Goal: Find specific page/section: Find specific page/section

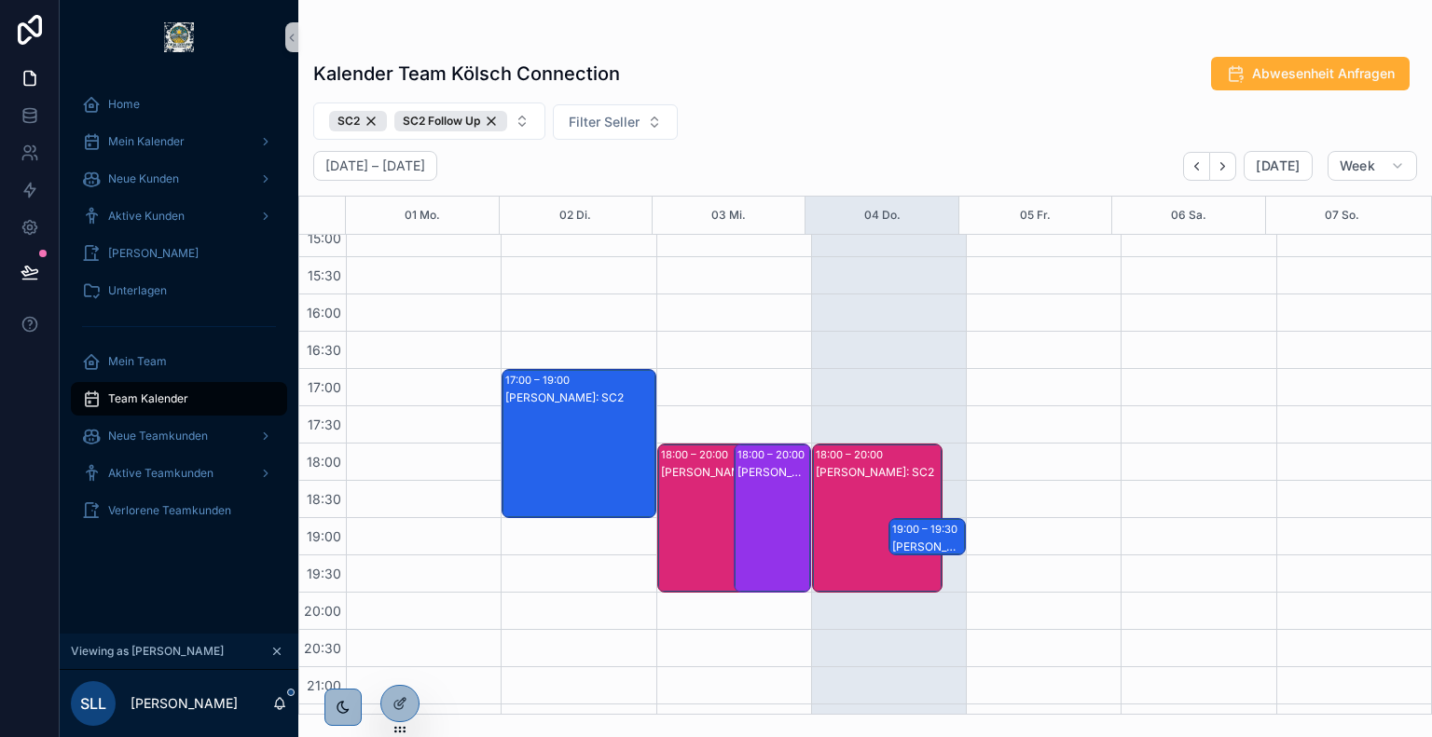
scroll to position [694, 0]
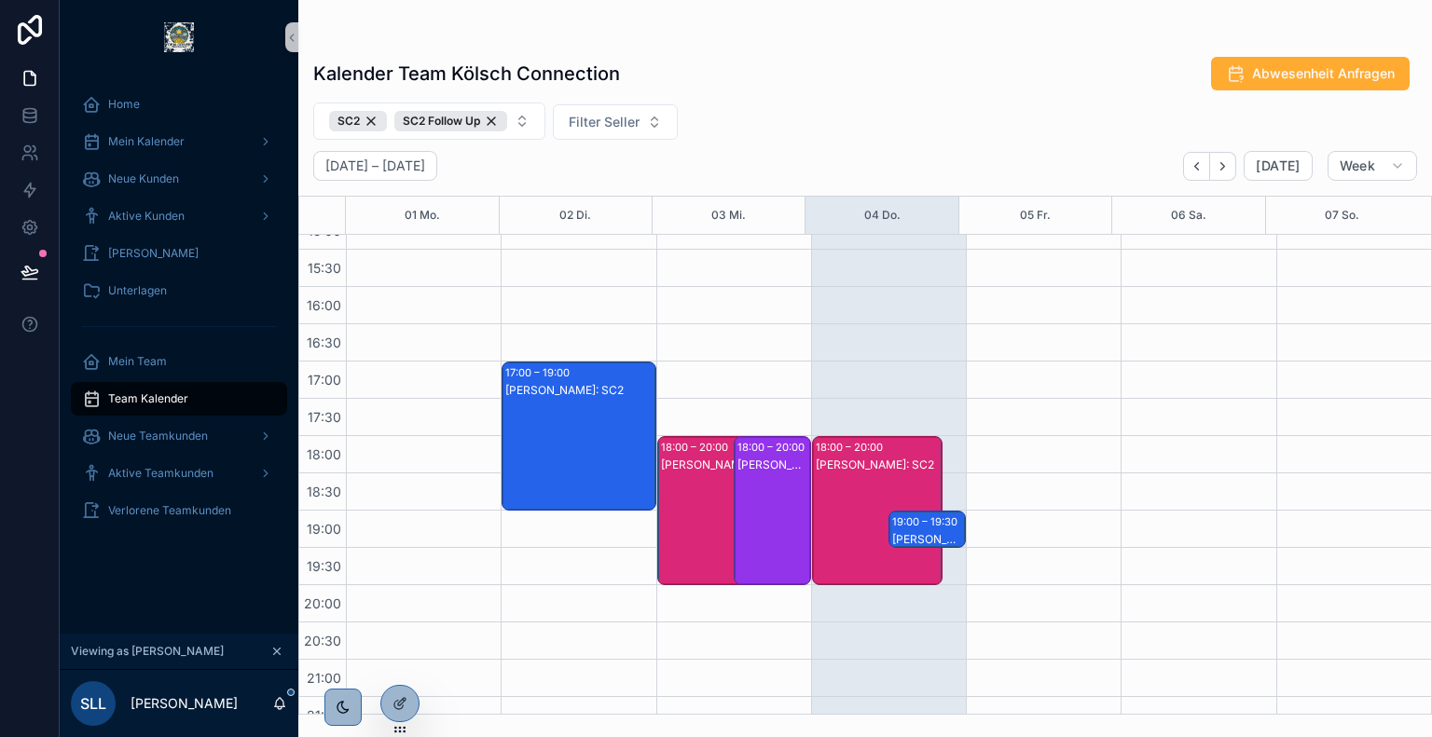
click at [832, 470] on div "[PERSON_NAME]: SC2" at bounding box center [878, 465] width 125 height 15
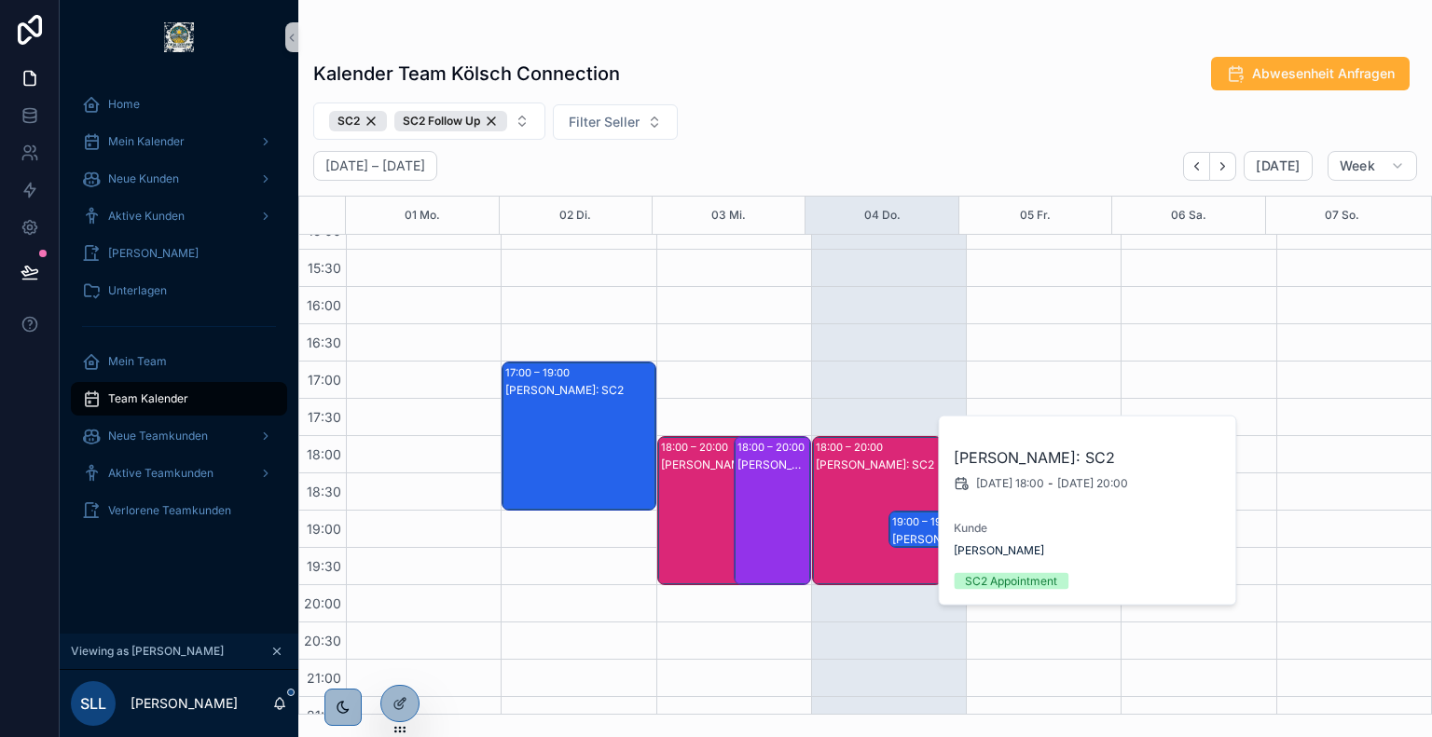
click at [893, 518] on div "19:00 – 19:30" at bounding box center [927, 522] width 70 height 19
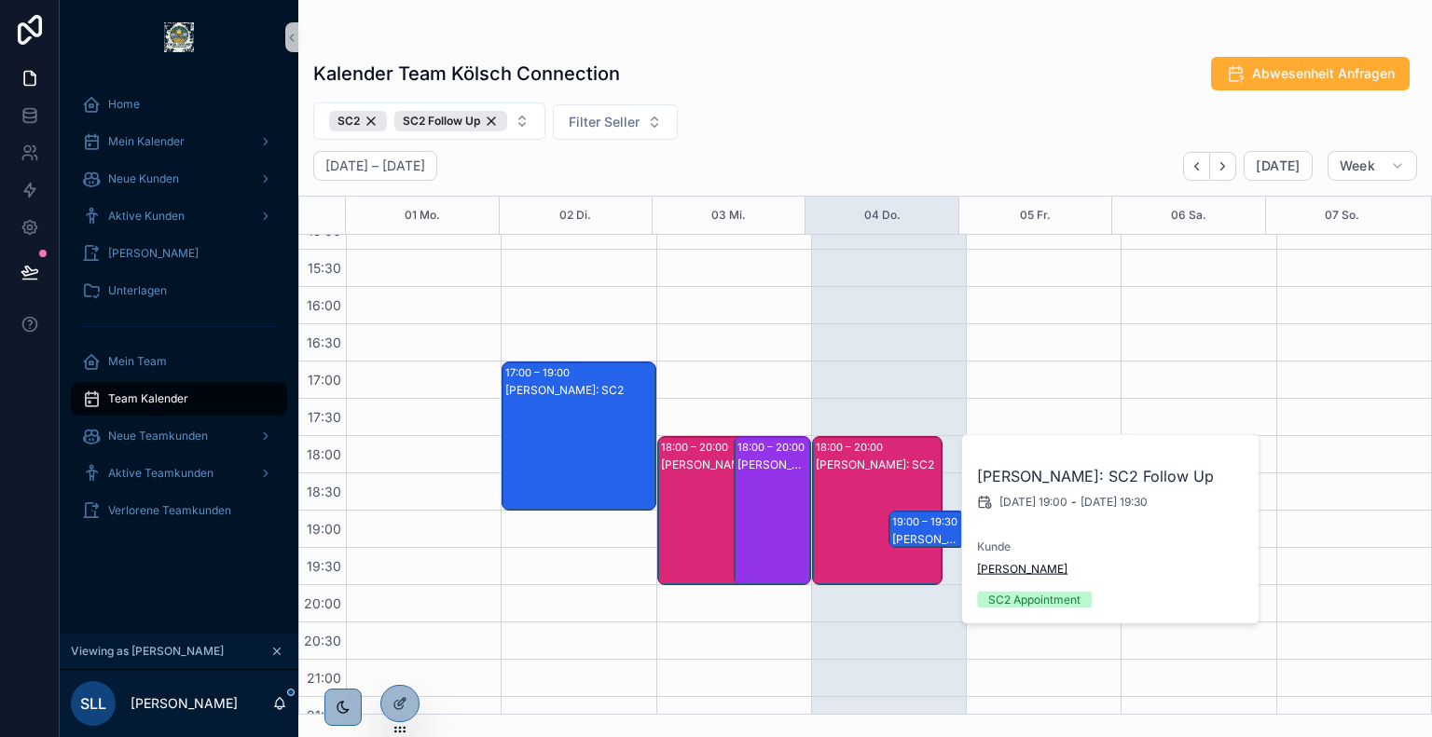
click at [998, 565] on span "[PERSON_NAME]" at bounding box center [1022, 569] width 90 height 15
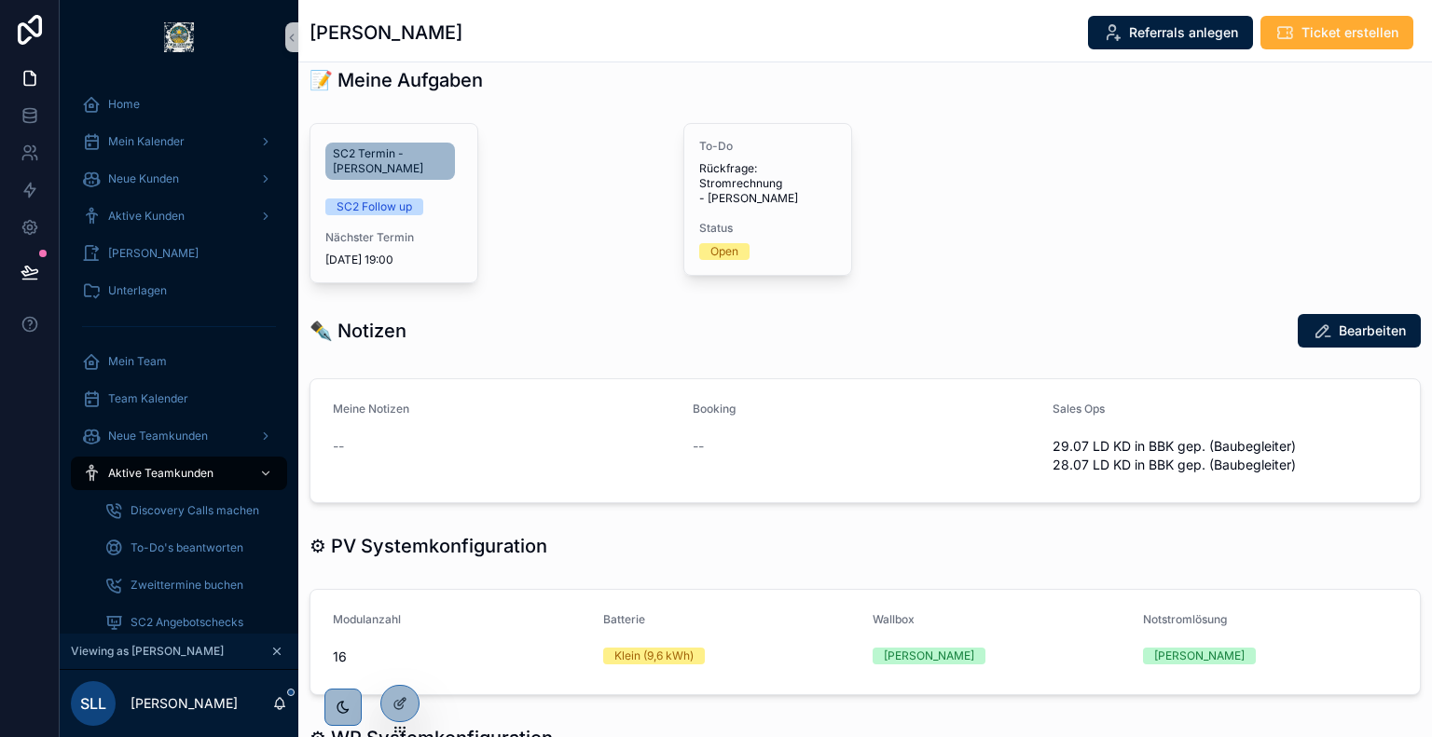
scroll to position [775, 0]
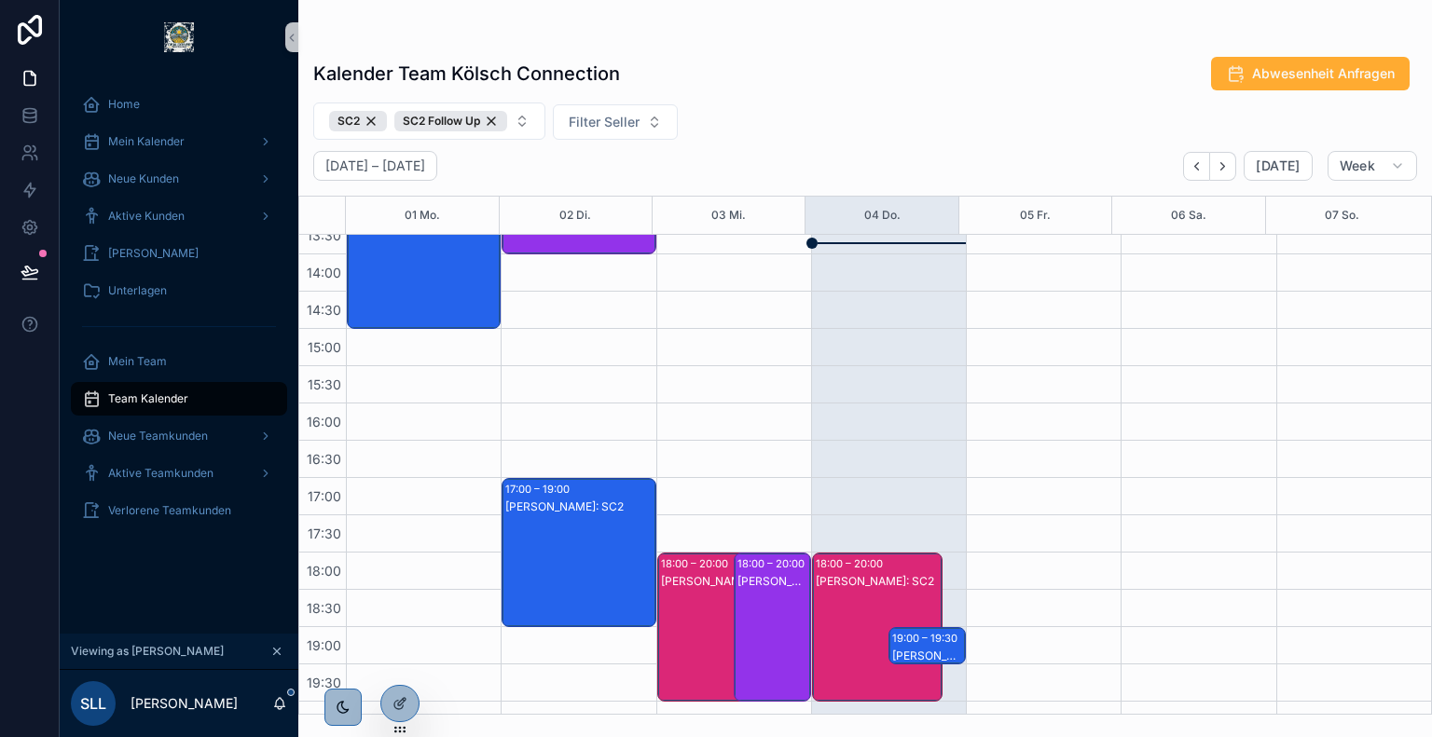
scroll to position [585, 0]
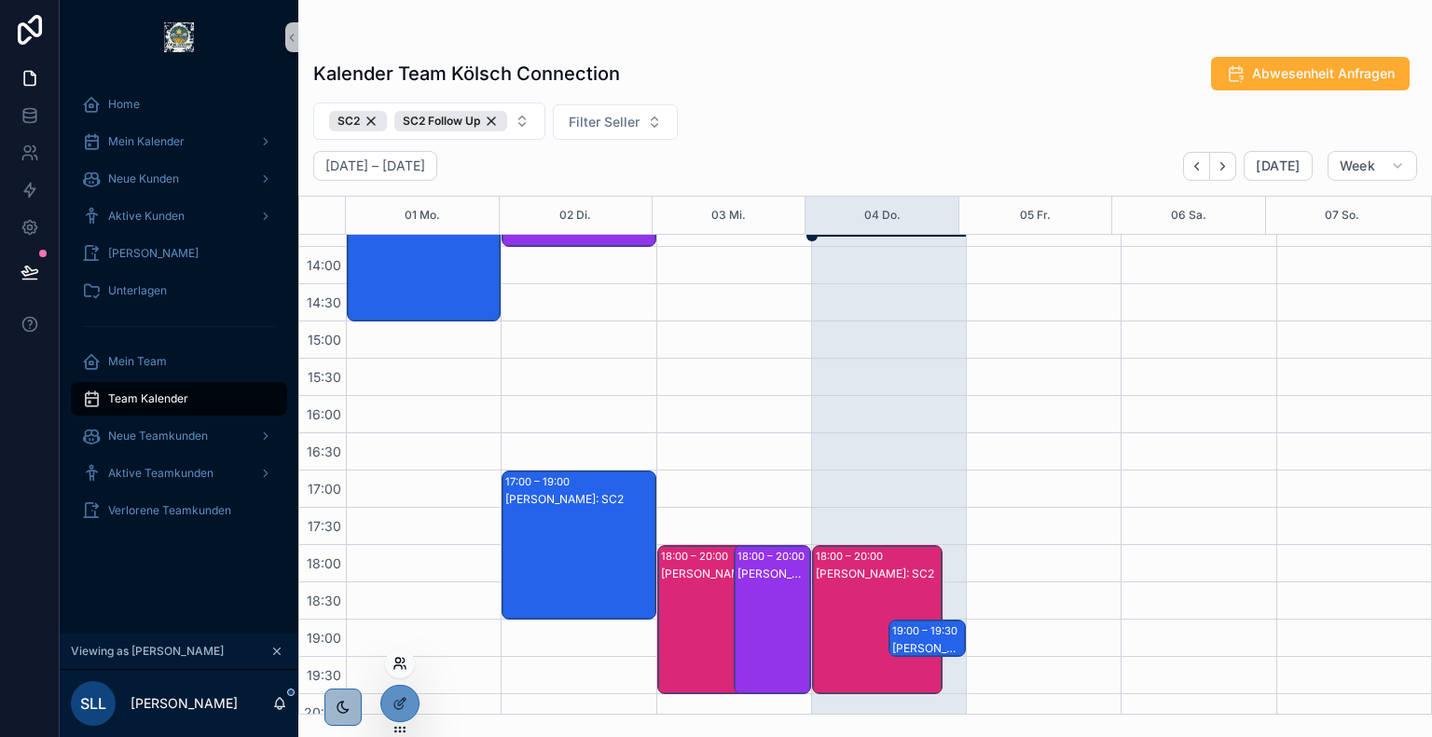
click at [401, 667] on icon at bounding box center [397, 668] width 7 height 4
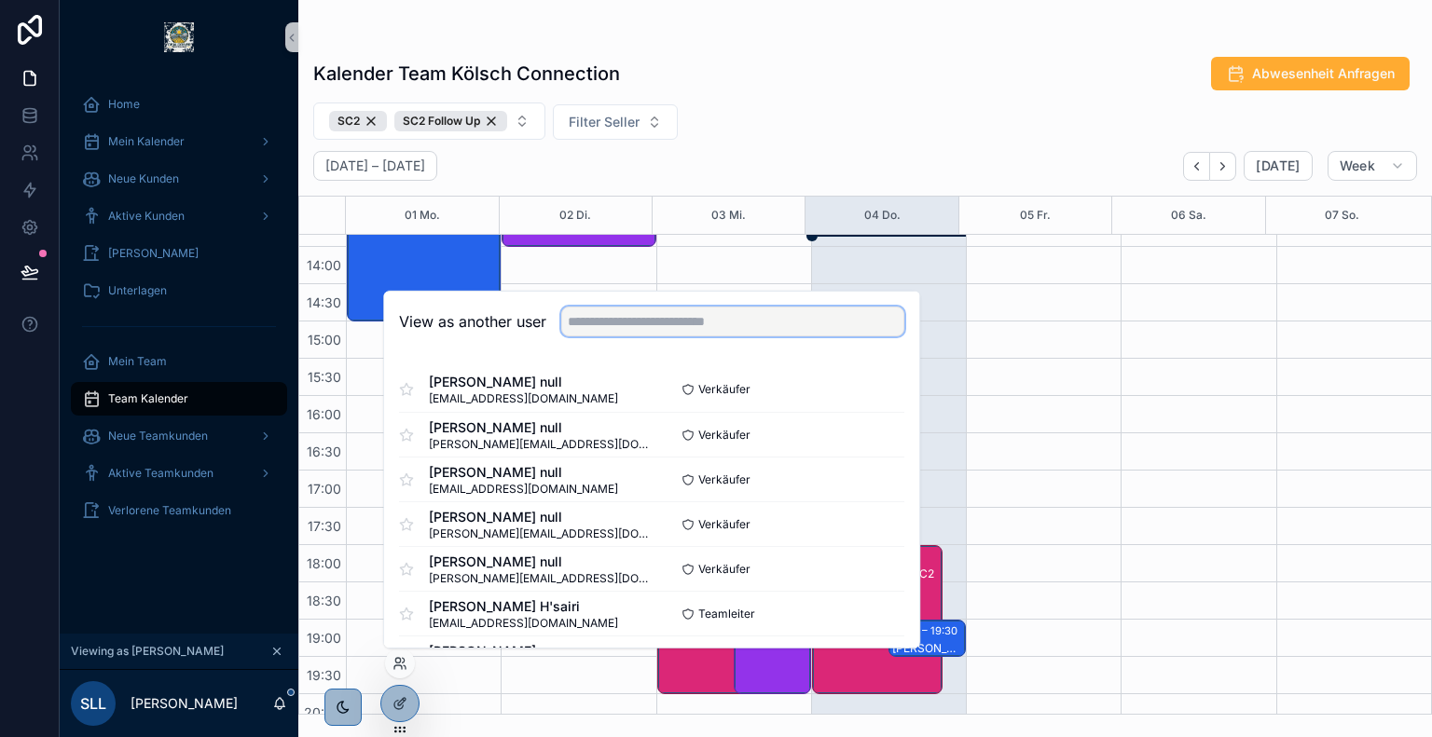
click at [727, 326] on input "text" at bounding box center [732, 322] width 343 height 30
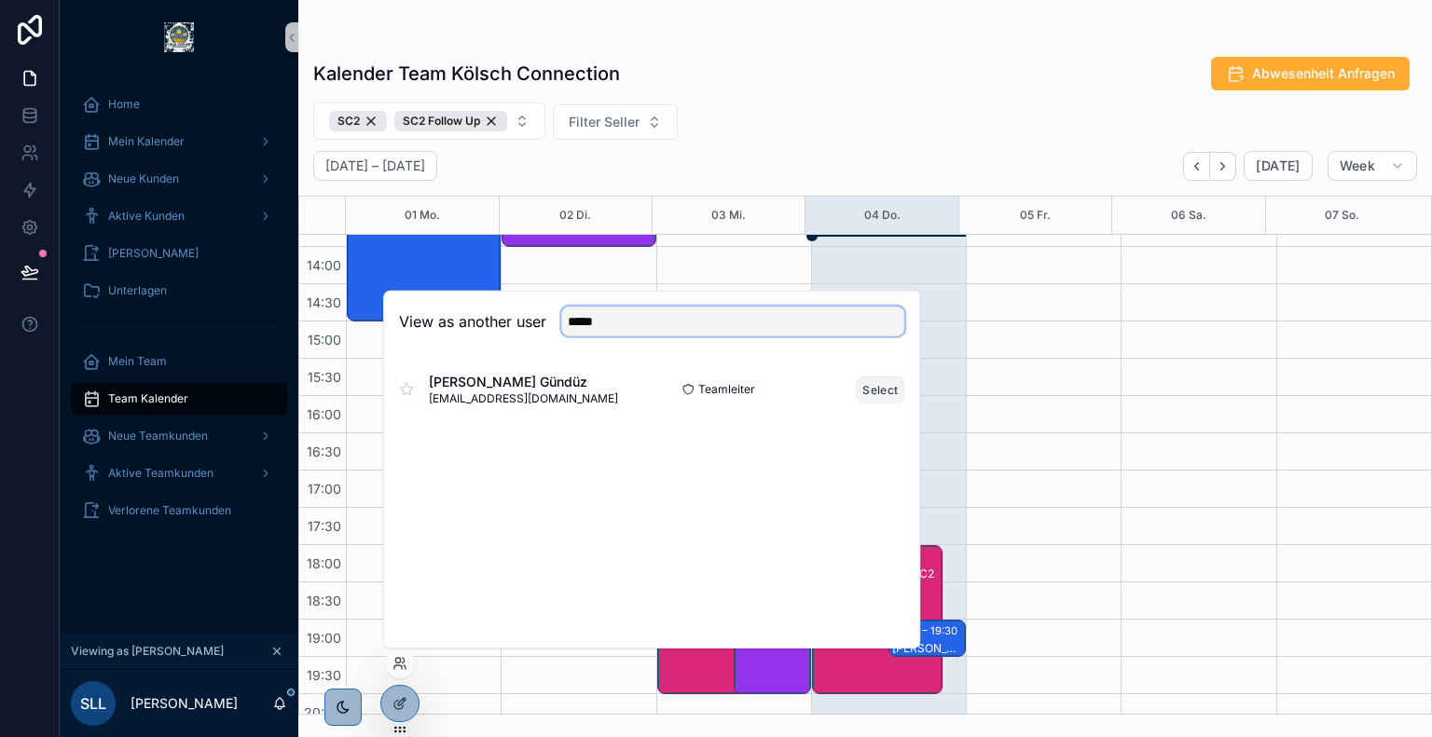
type input "*****"
click at [875, 388] on button "Select" at bounding box center [880, 389] width 48 height 27
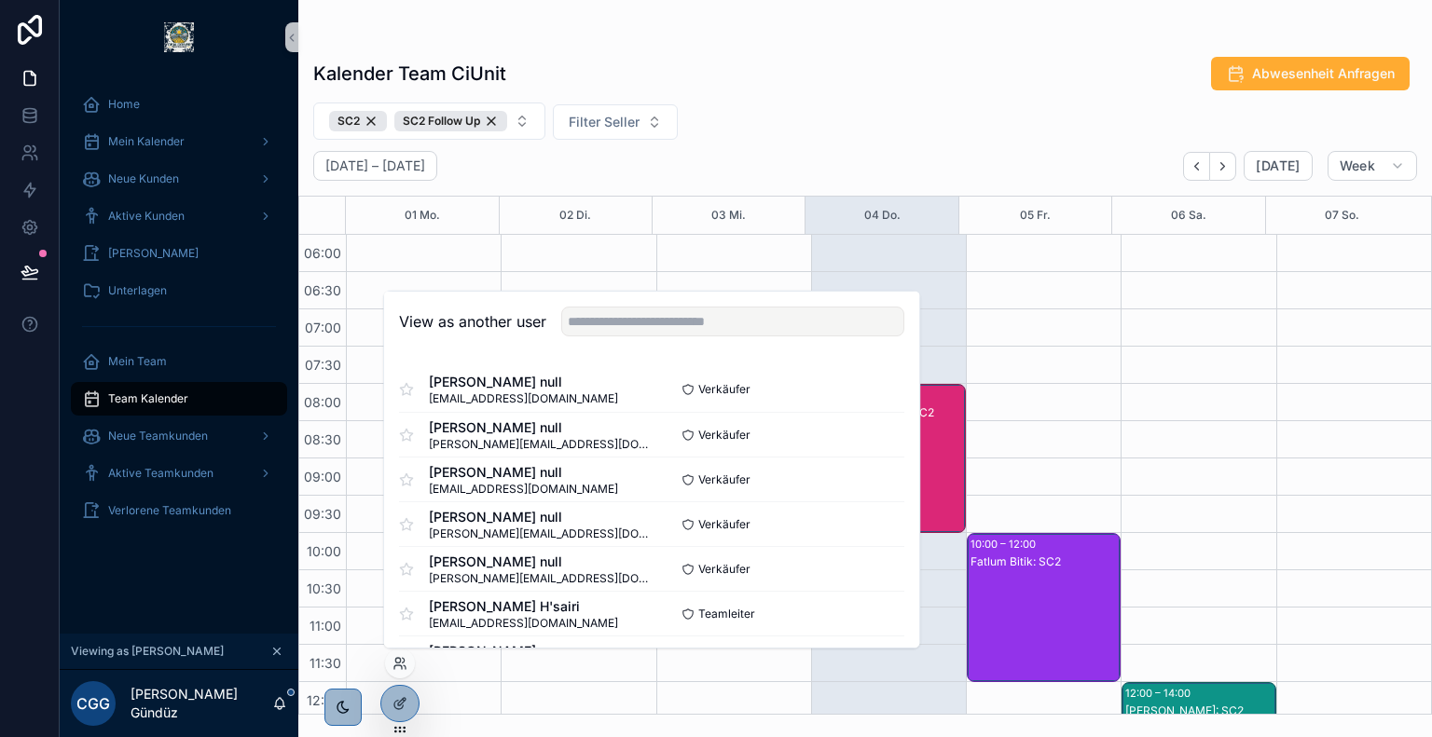
scroll to position [447, 0]
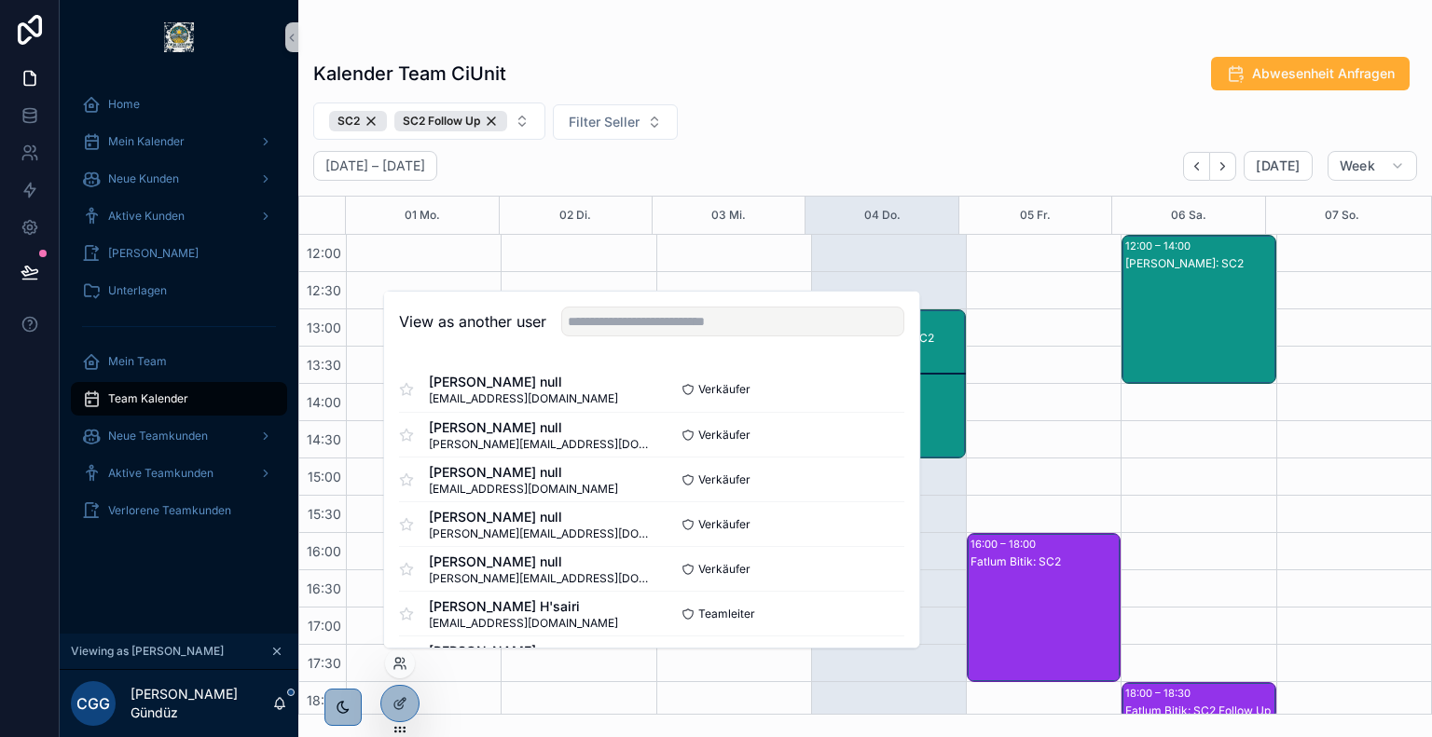
click at [805, 145] on div "Kalender Team CiUnit Abwesenheit Anfragen SC2 SC2 Follow Up Filter Seller [DATE…" at bounding box center [865, 380] width 1134 height 670
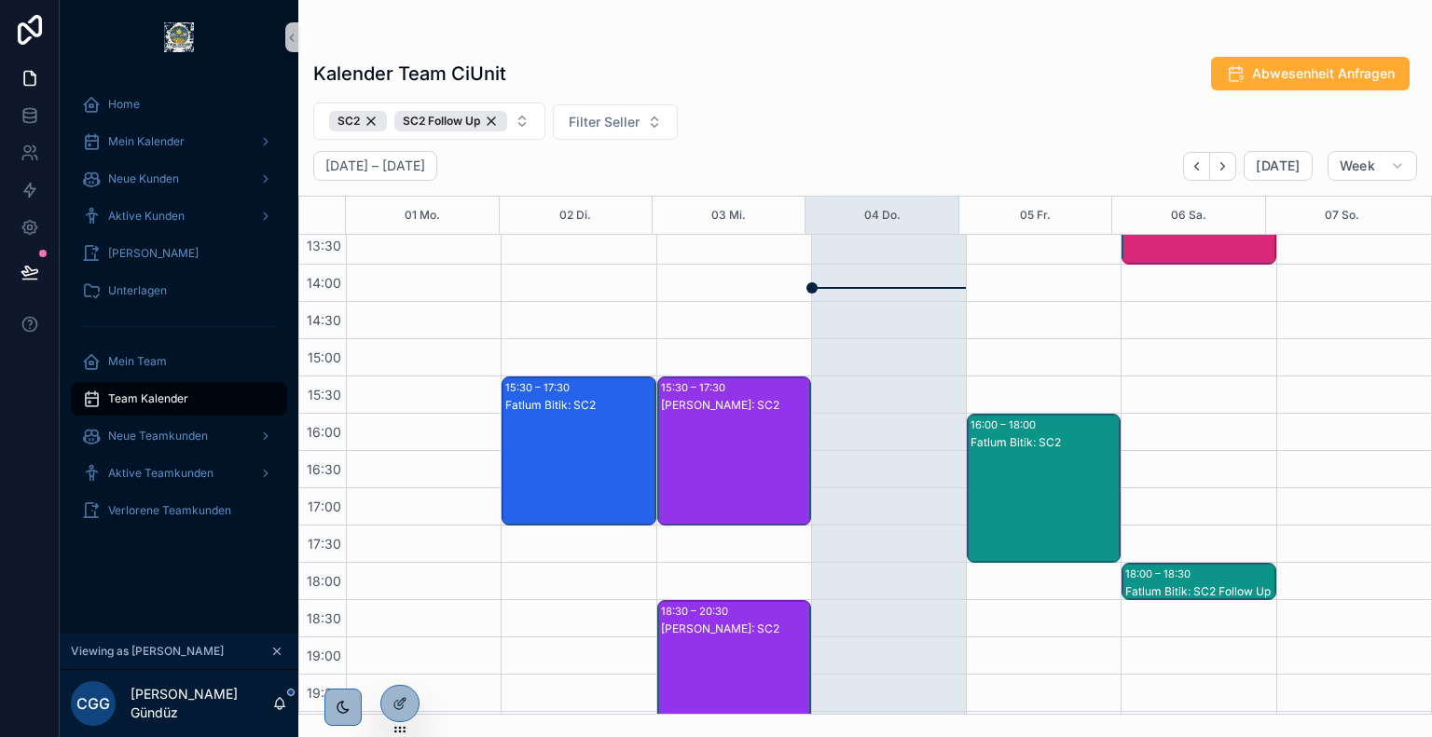
scroll to position [563, 0]
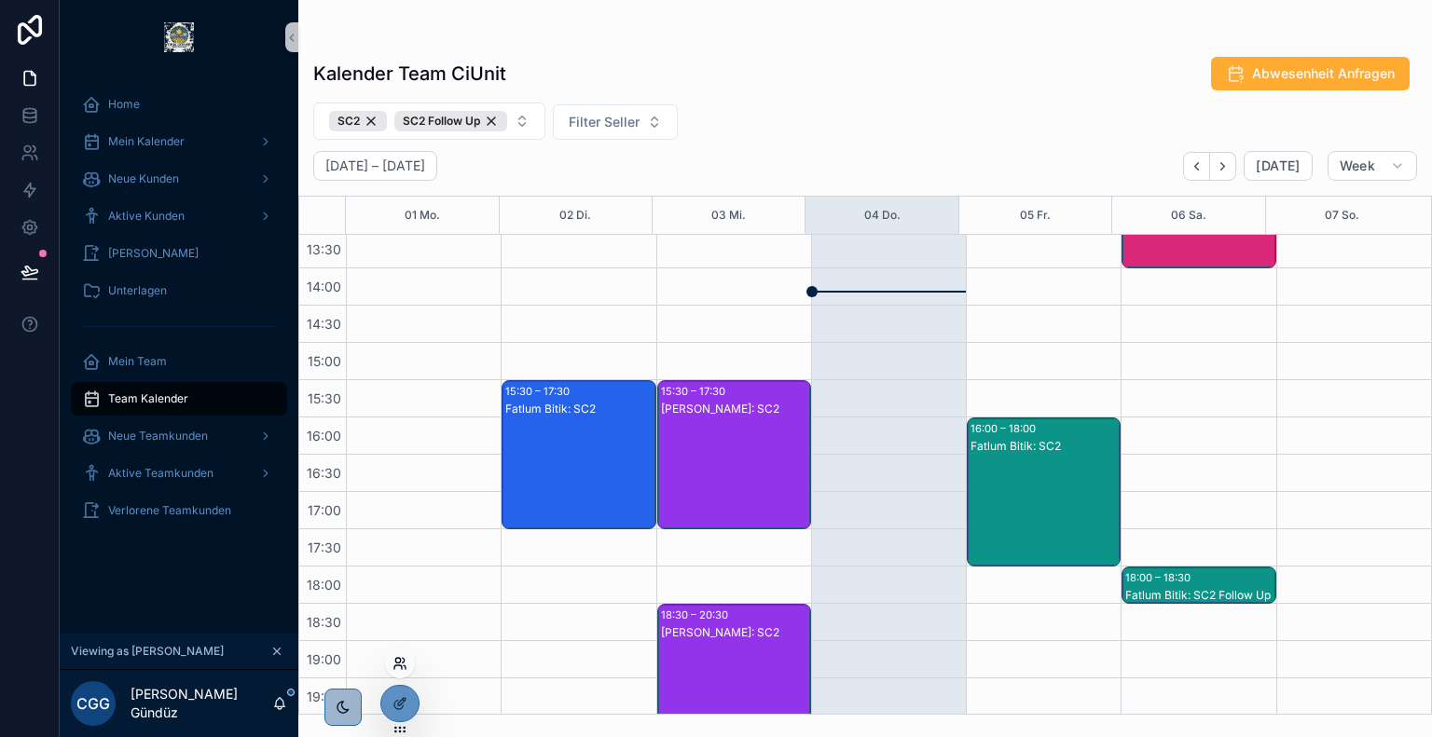
click at [403, 663] on icon at bounding box center [404, 660] width 2 height 5
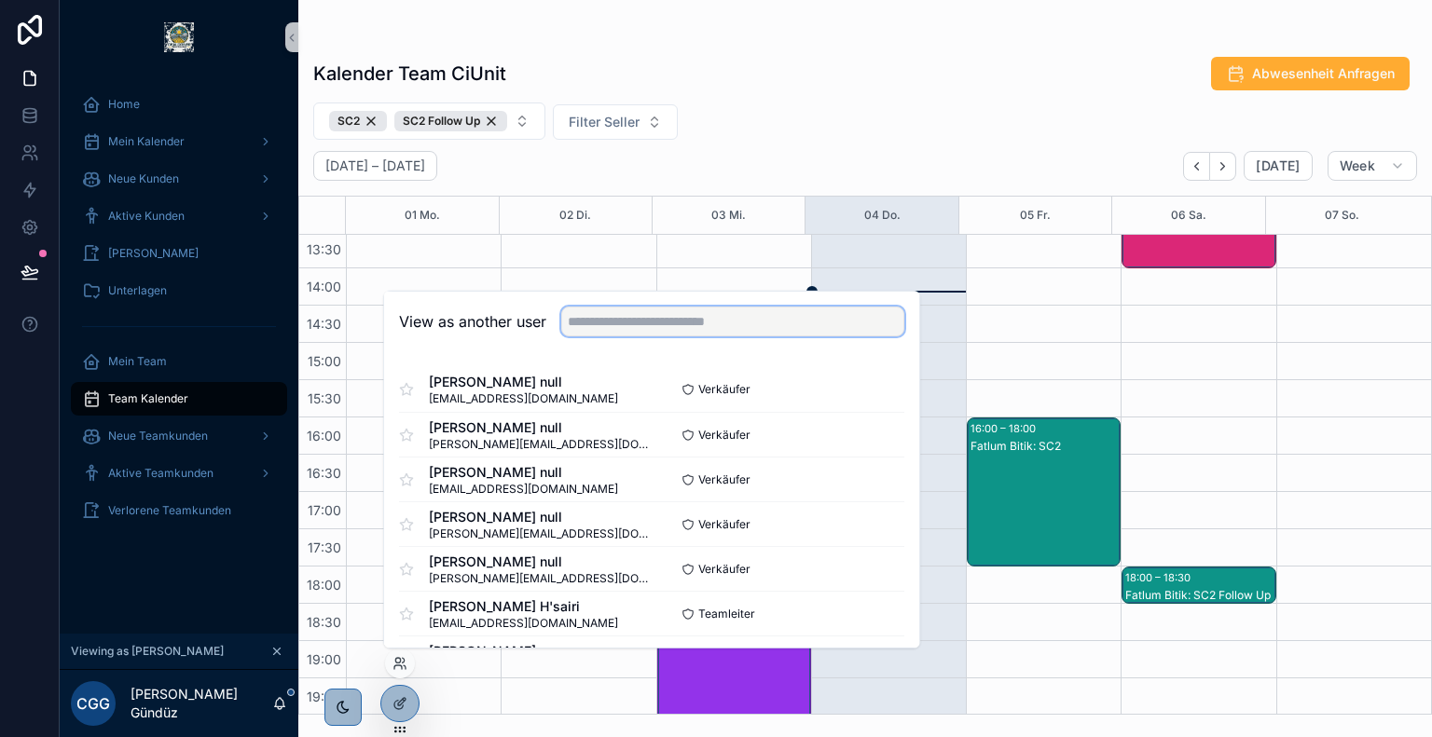
click at [705, 319] on input "text" at bounding box center [732, 322] width 343 height 30
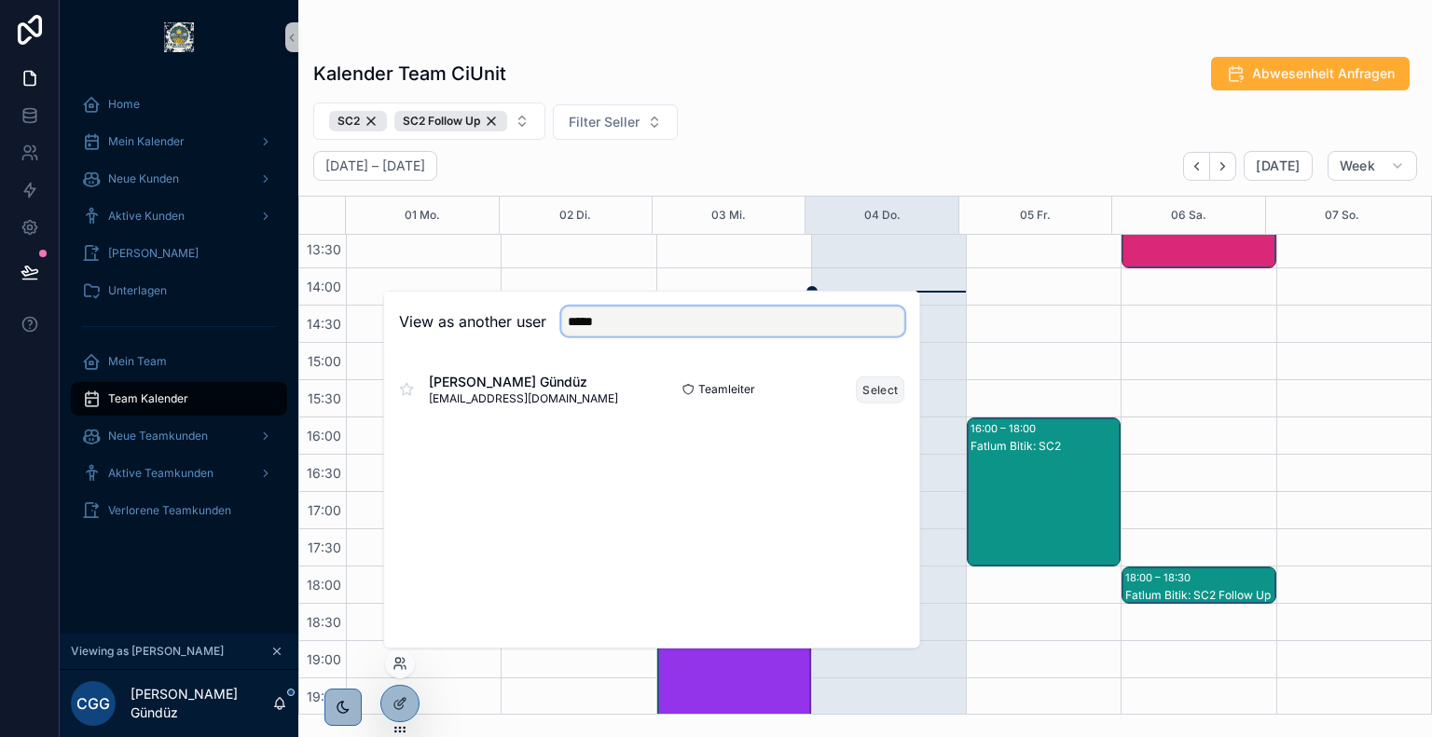
type input "*****"
click at [870, 389] on button "Select" at bounding box center [880, 389] width 48 height 27
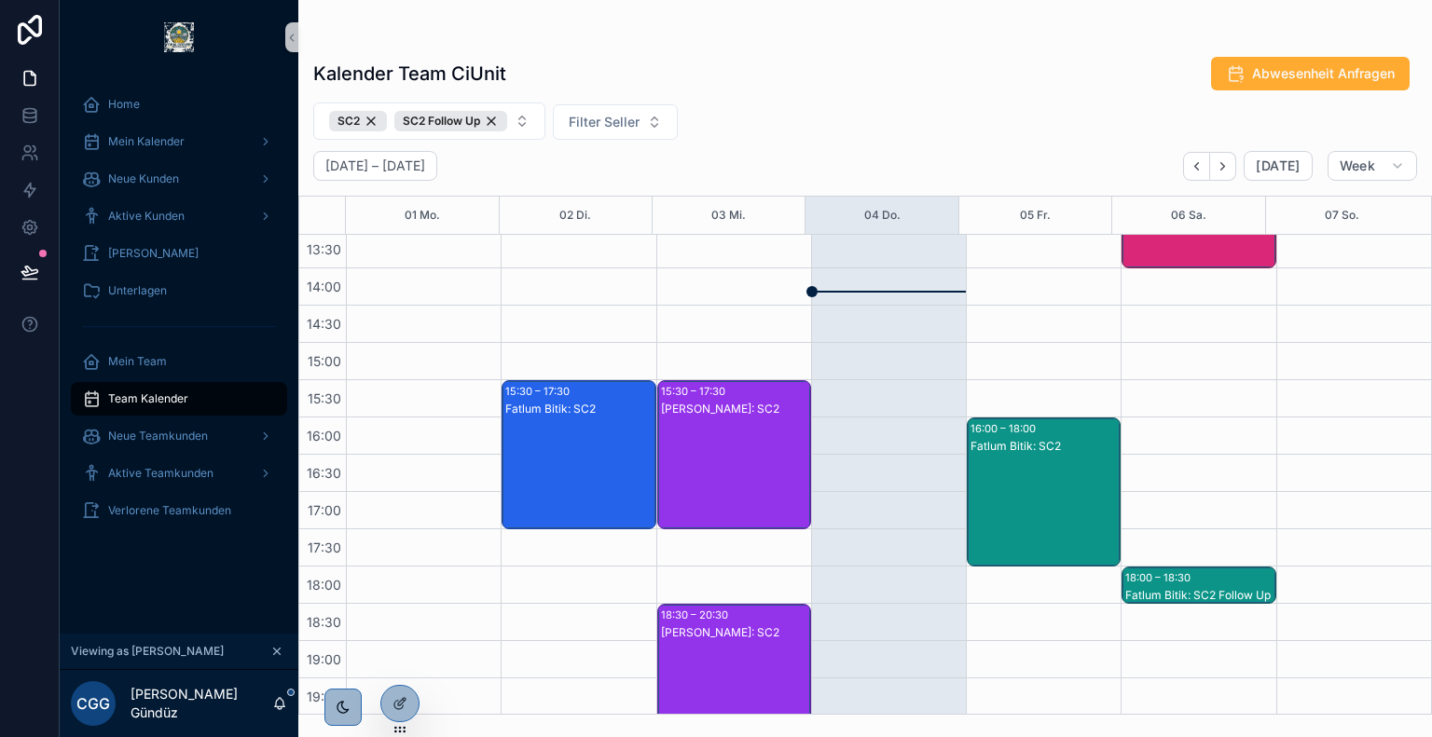
click at [703, 94] on div "Kalender Team CiUnit Abwesenheit Anfragen SC2 SC2 Follow Up Filter Seller [DATE…" at bounding box center [865, 380] width 1134 height 670
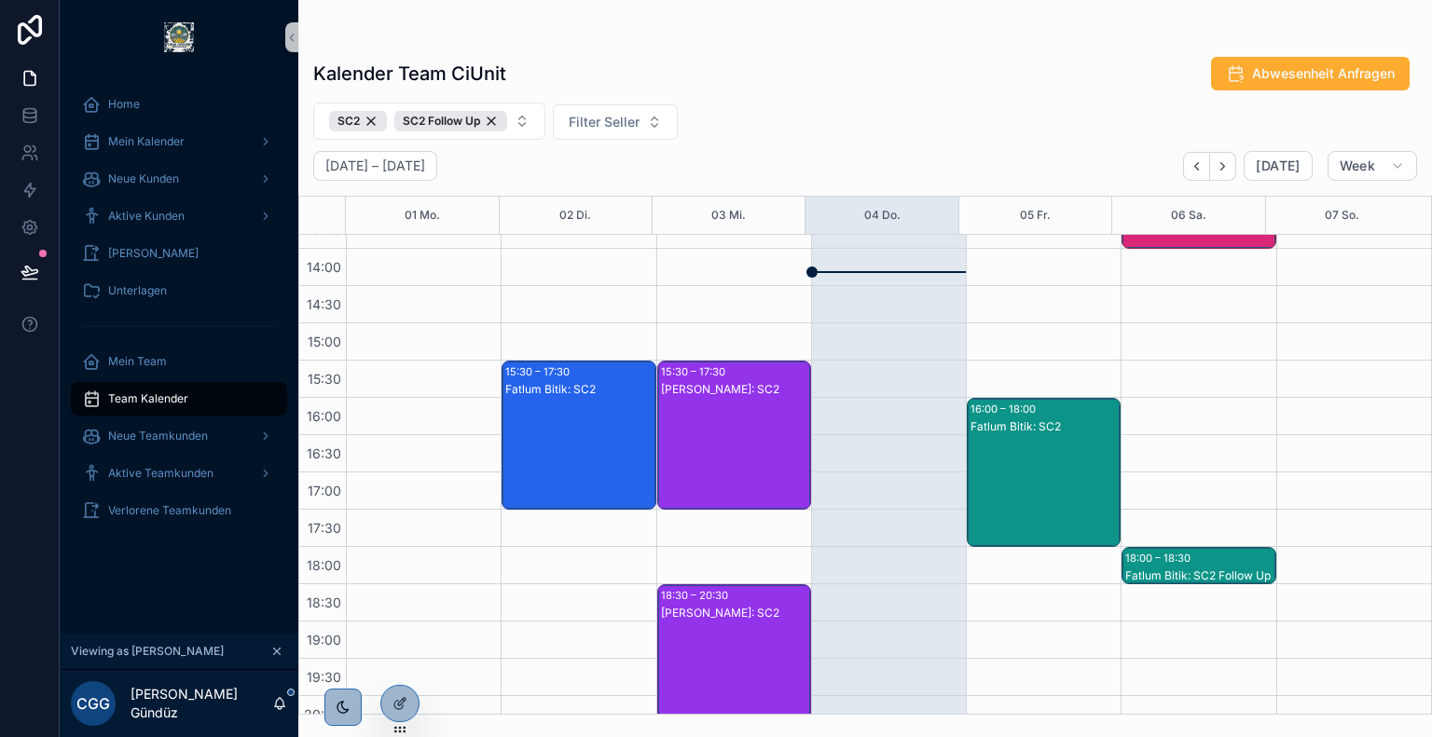
scroll to position [585, 0]
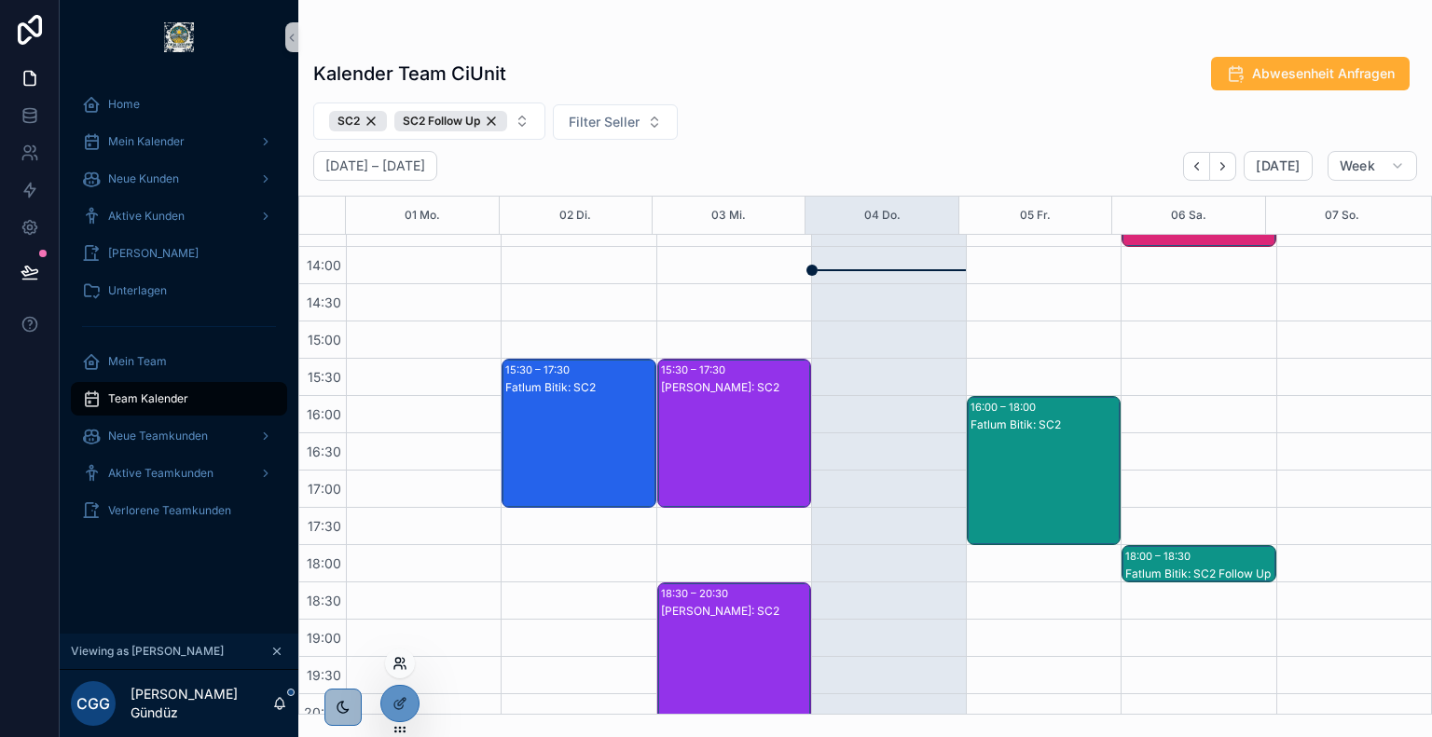
click at [402, 668] on icon at bounding box center [397, 668] width 7 height 4
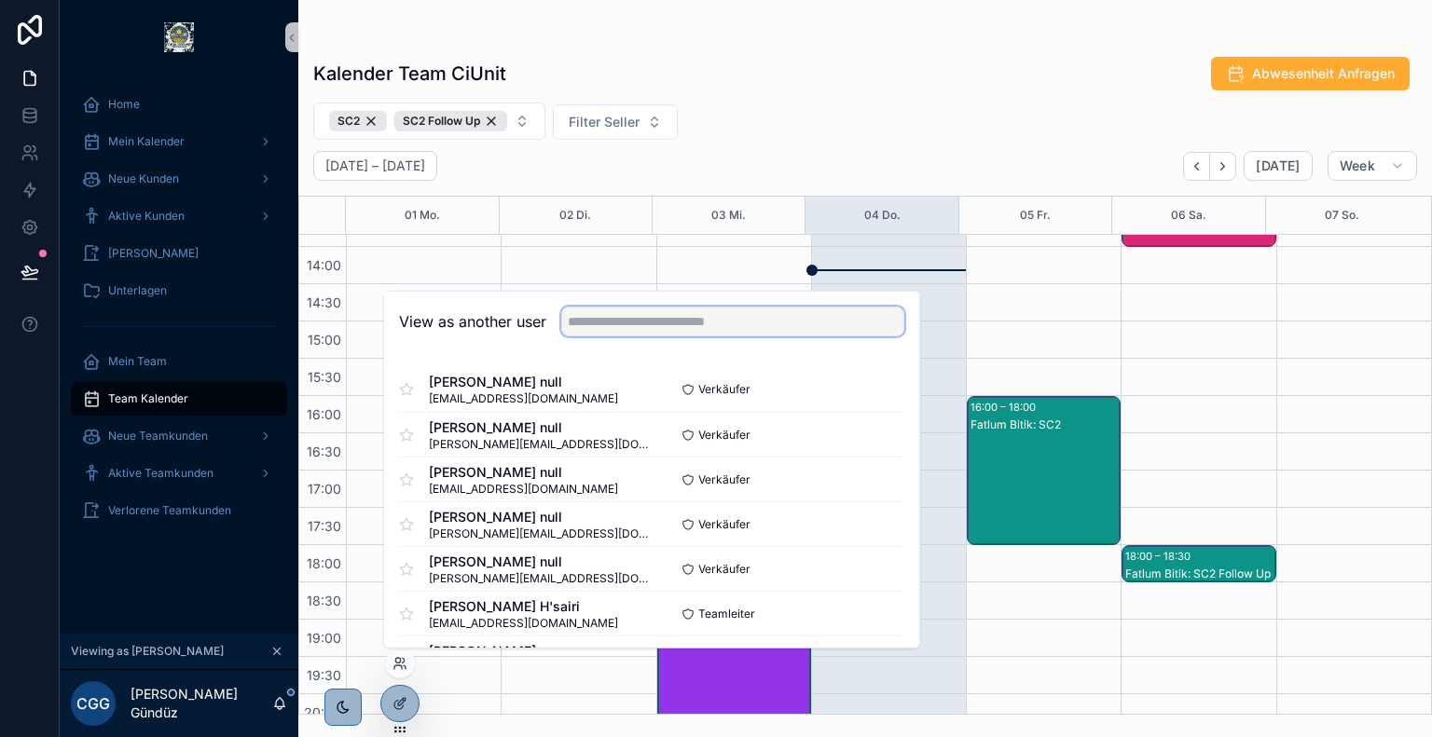
click at [647, 321] on input "text" at bounding box center [732, 322] width 343 height 30
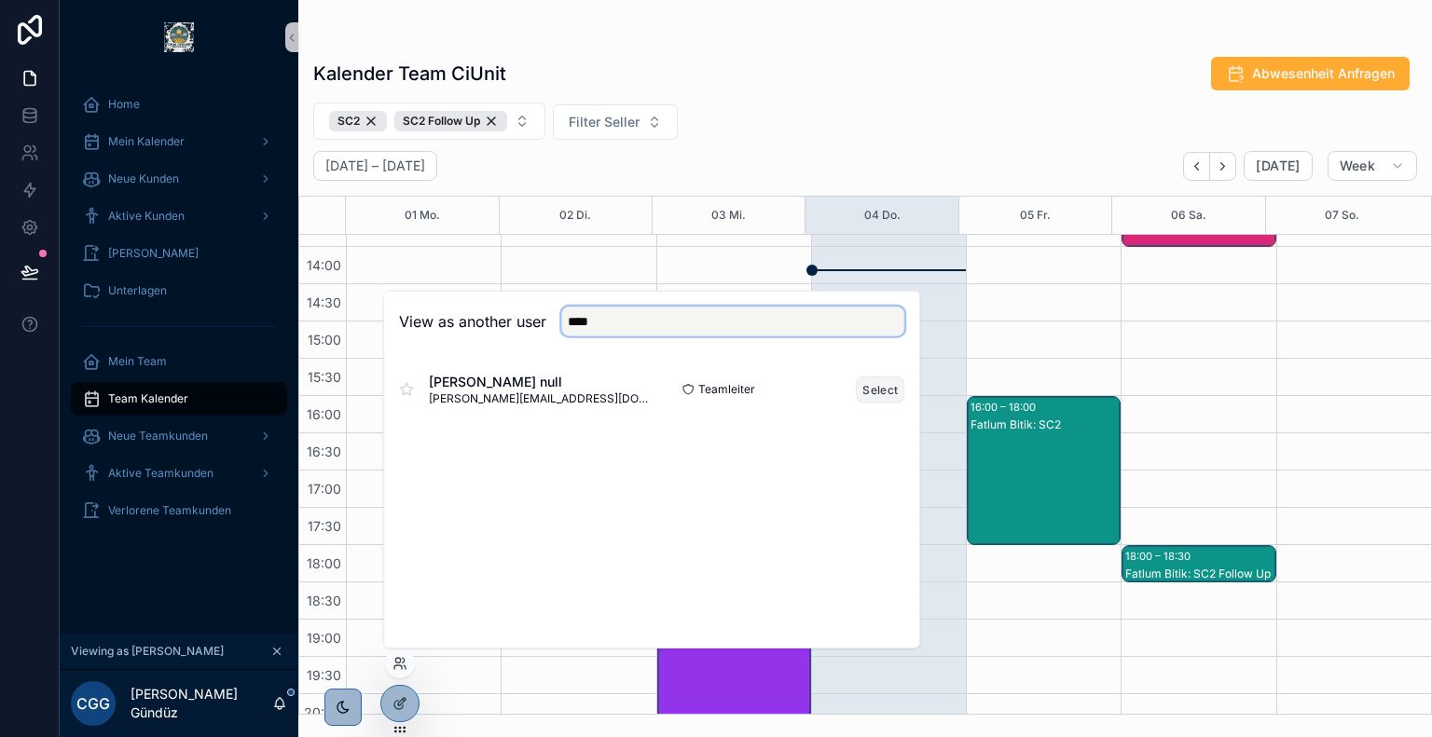
type input "****"
click at [865, 385] on button "Select" at bounding box center [880, 389] width 48 height 27
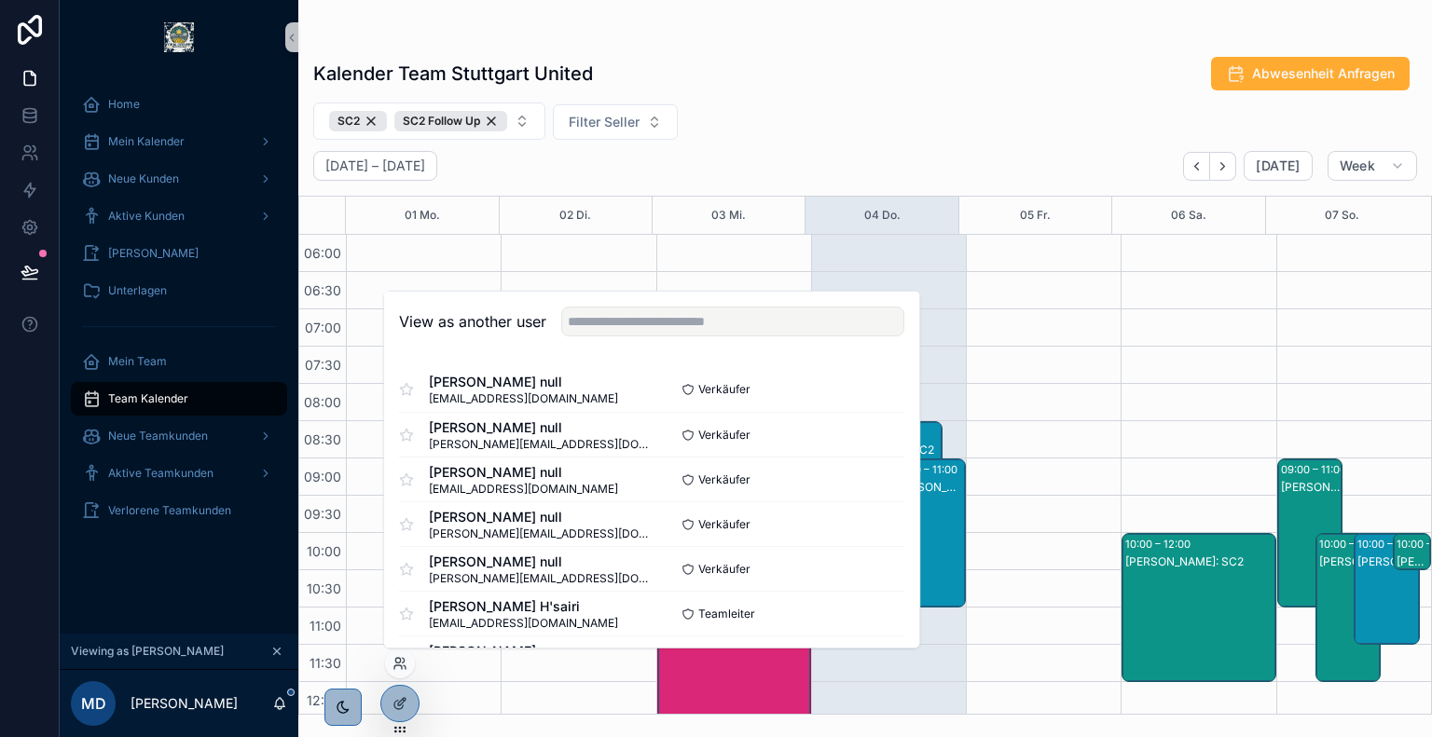
scroll to position [447, 0]
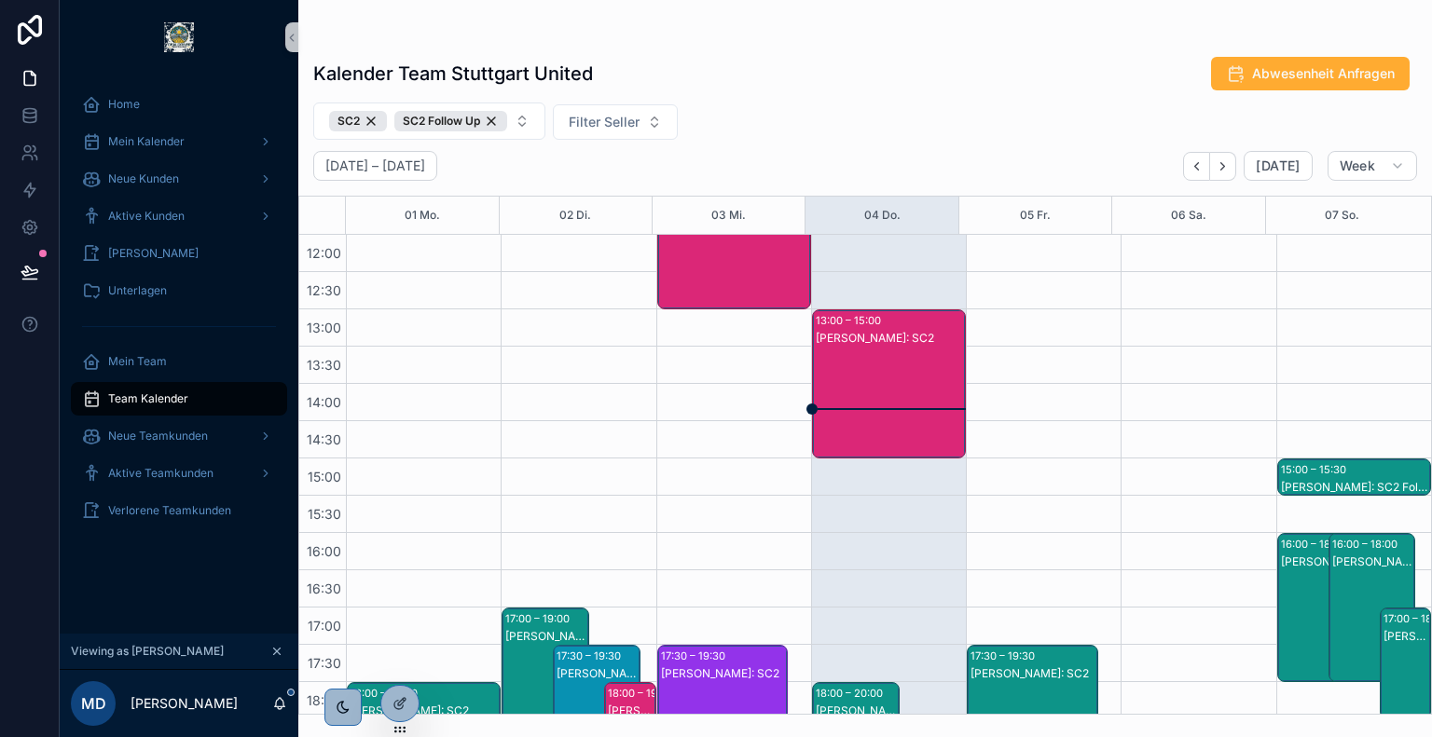
click at [738, 104] on div "SC2 SC2 Follow Up Filter Seller" at bounding box center [865, 121] width 1134 height 37
click at [853, 334] on div "[PERSON_NAME]: SC2" at bounding box center [890, 338] width 148 height 15
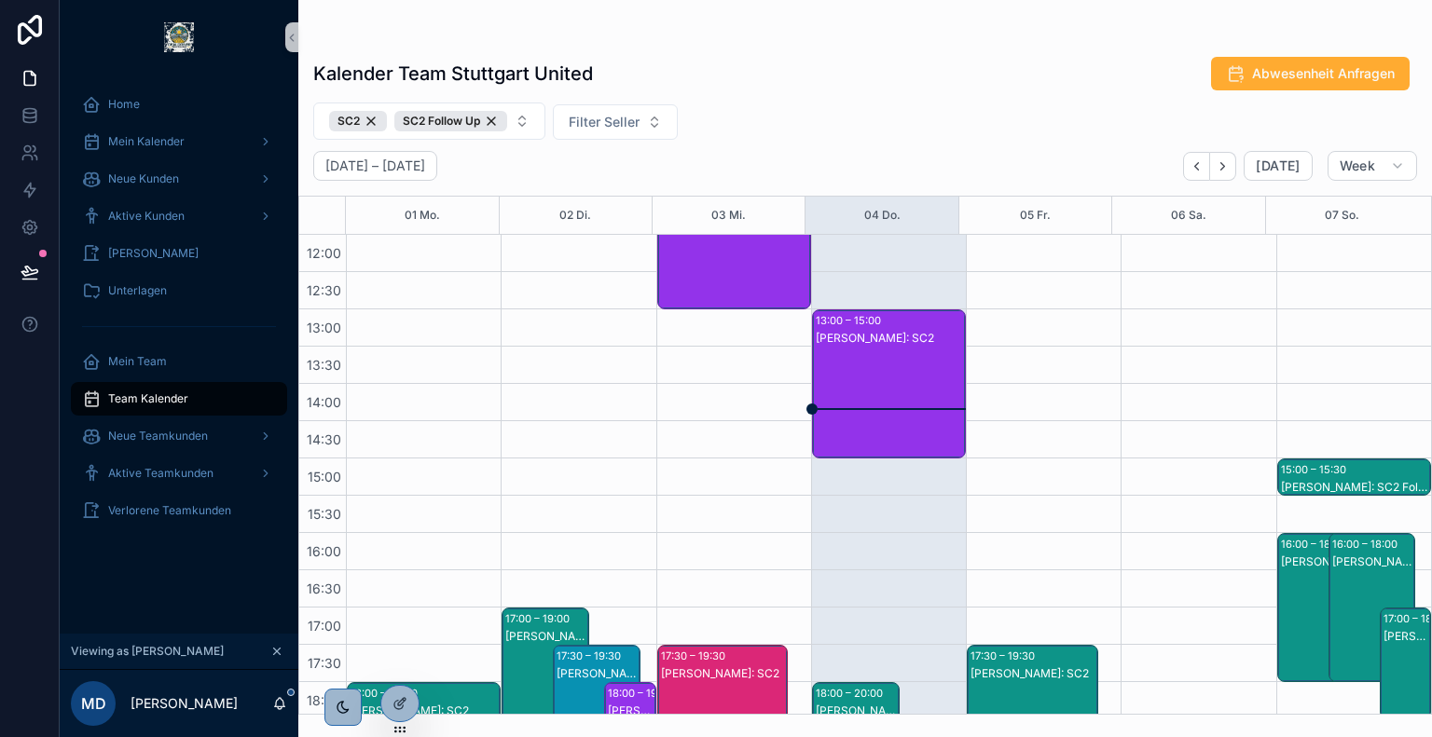
click at [897, 371] on div "[PERSON_NAME]: SC2" at bounding box center [890, 402] width 148 height 145
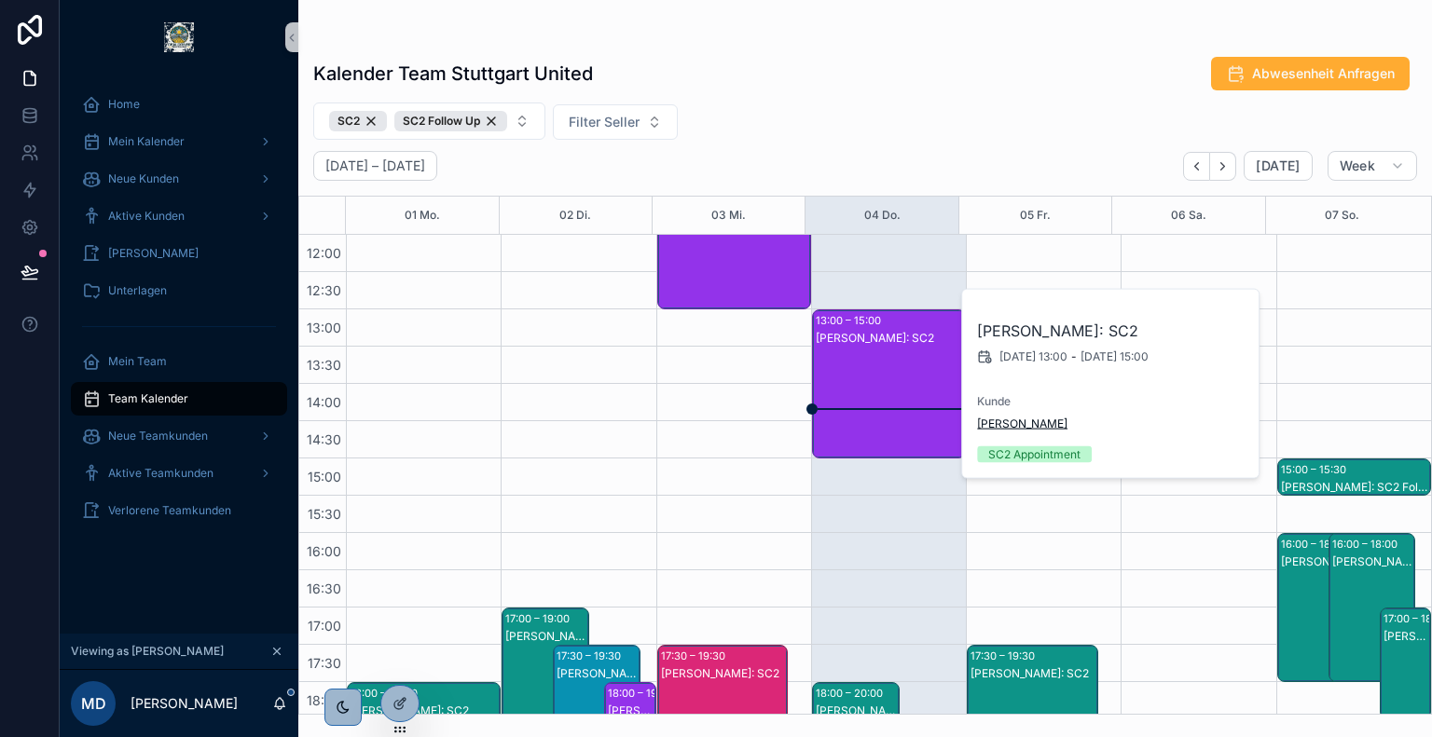
click at [1022, 428] on span "[PERSON_NAME]" at bounding box center [1022, 424] width 90 height 15
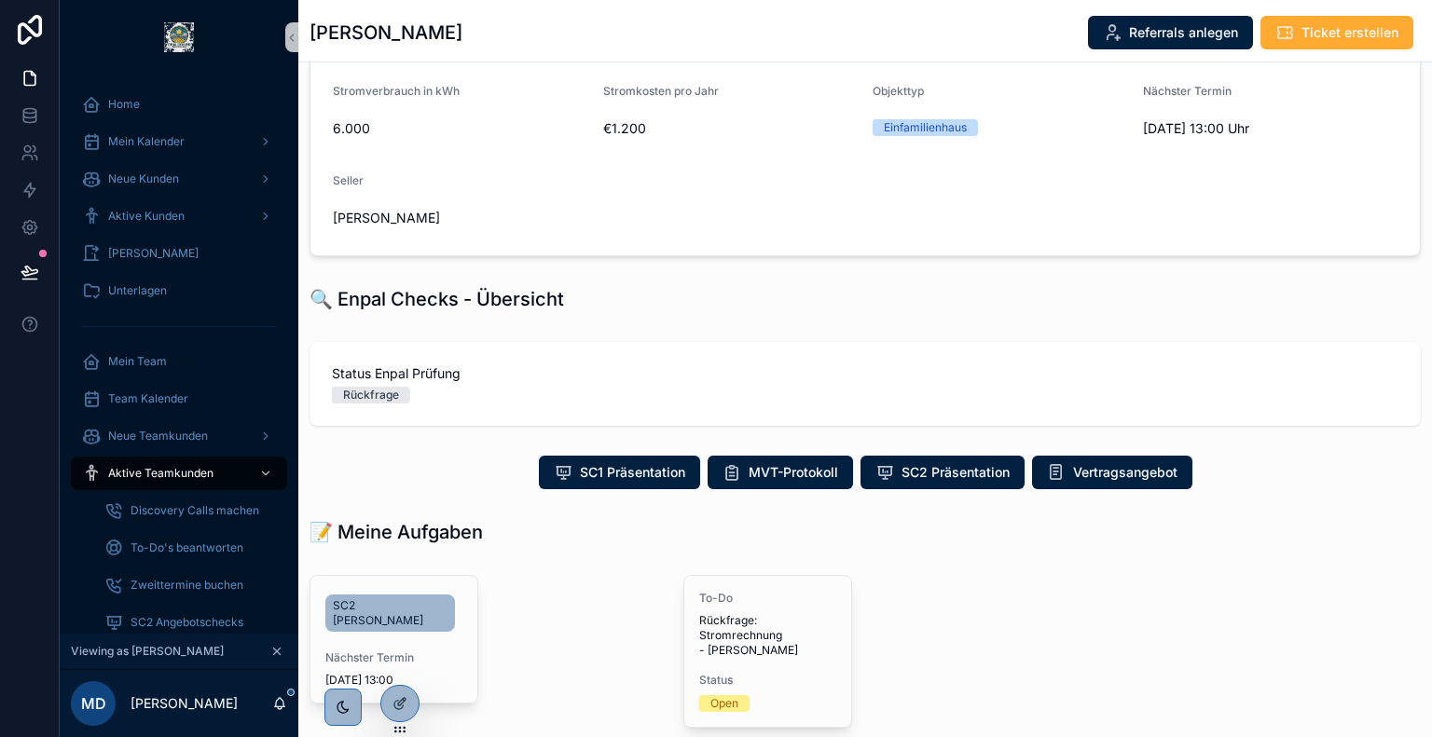
scroll to position [237, 0]
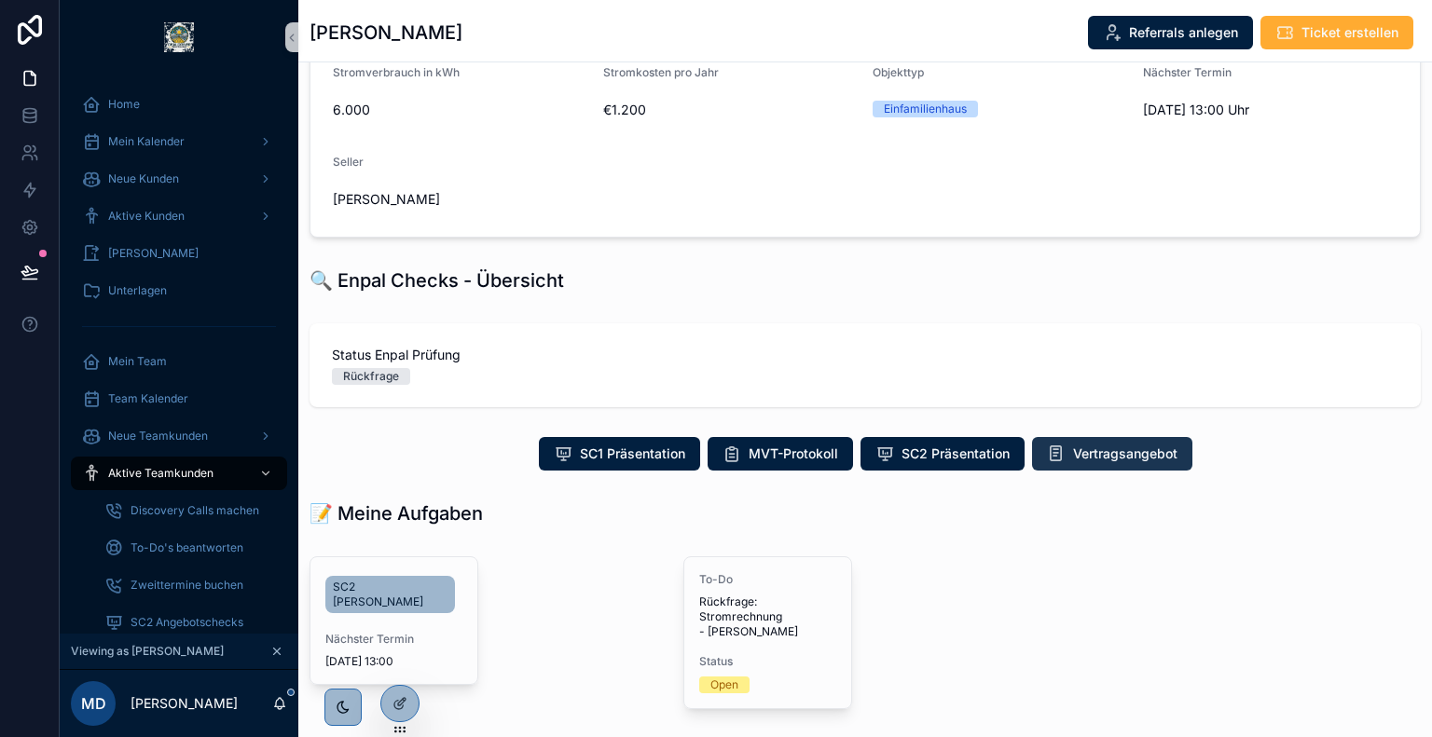
click at [1095, 457] on span "Vertragsangebot" at bounding box center [1125, 454] width 104 height 19
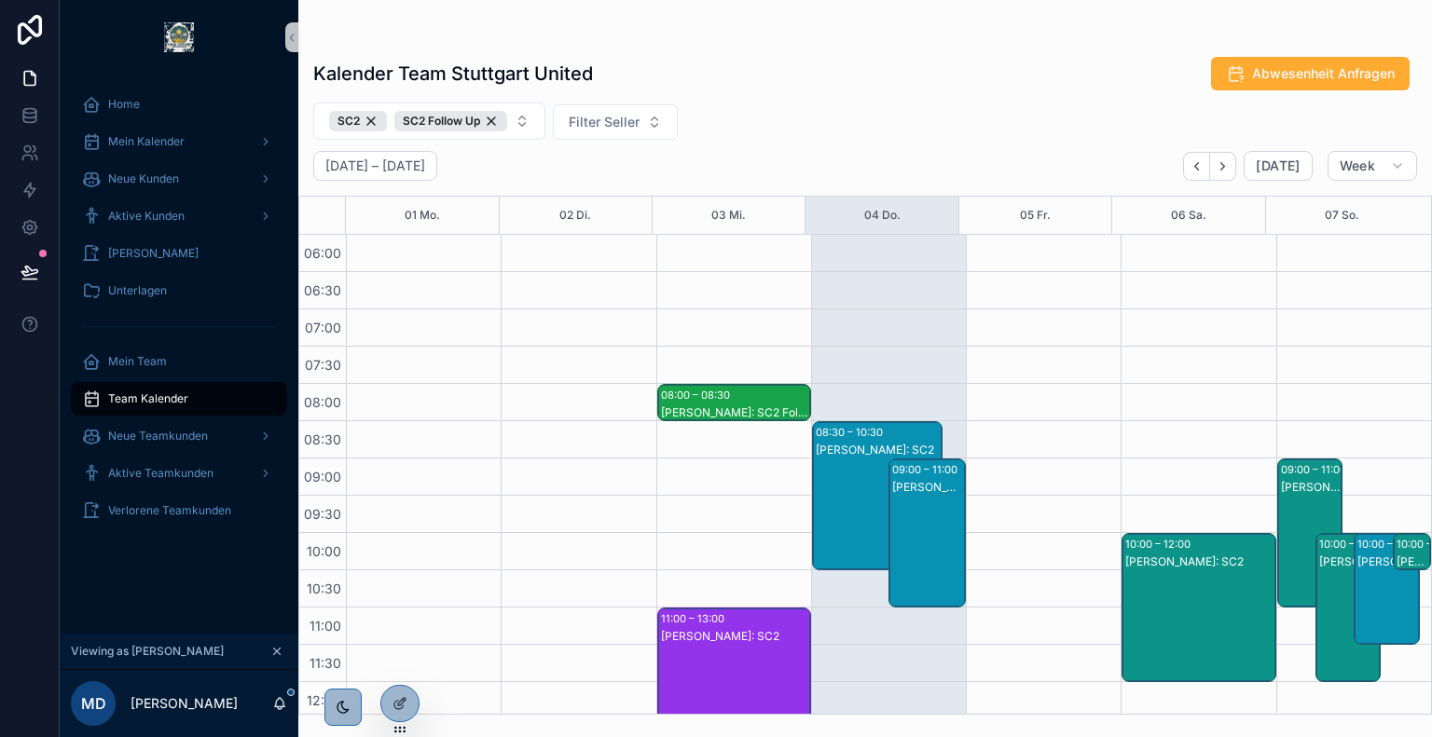
scroll to position [668, 0]
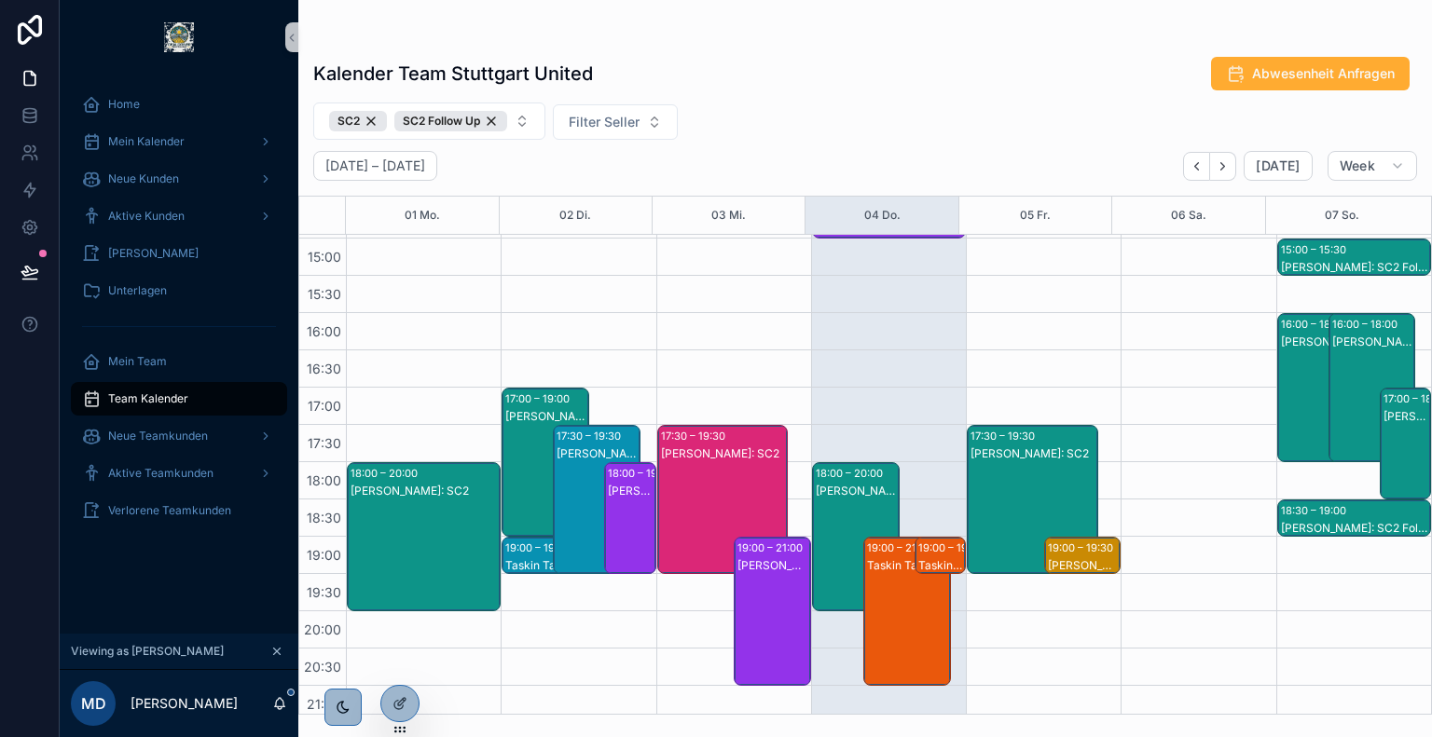
click at [899, 611] on div "Taskin Tasan: SC2" at bounding box center [908, 630] width 82 height 145
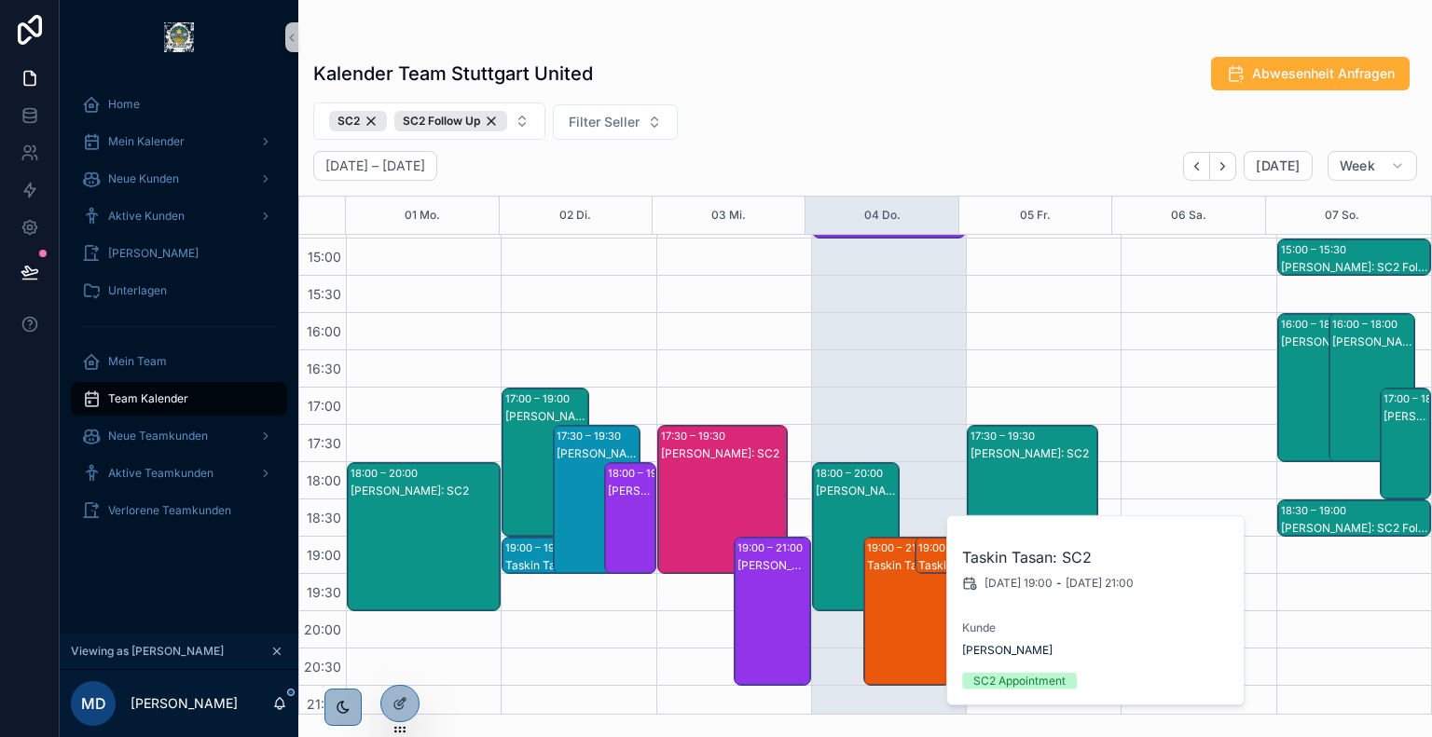
click at [841, 492] on div "[PERSON_NAME]: SC2" at bounding box center [857, 491] width 82 height 15
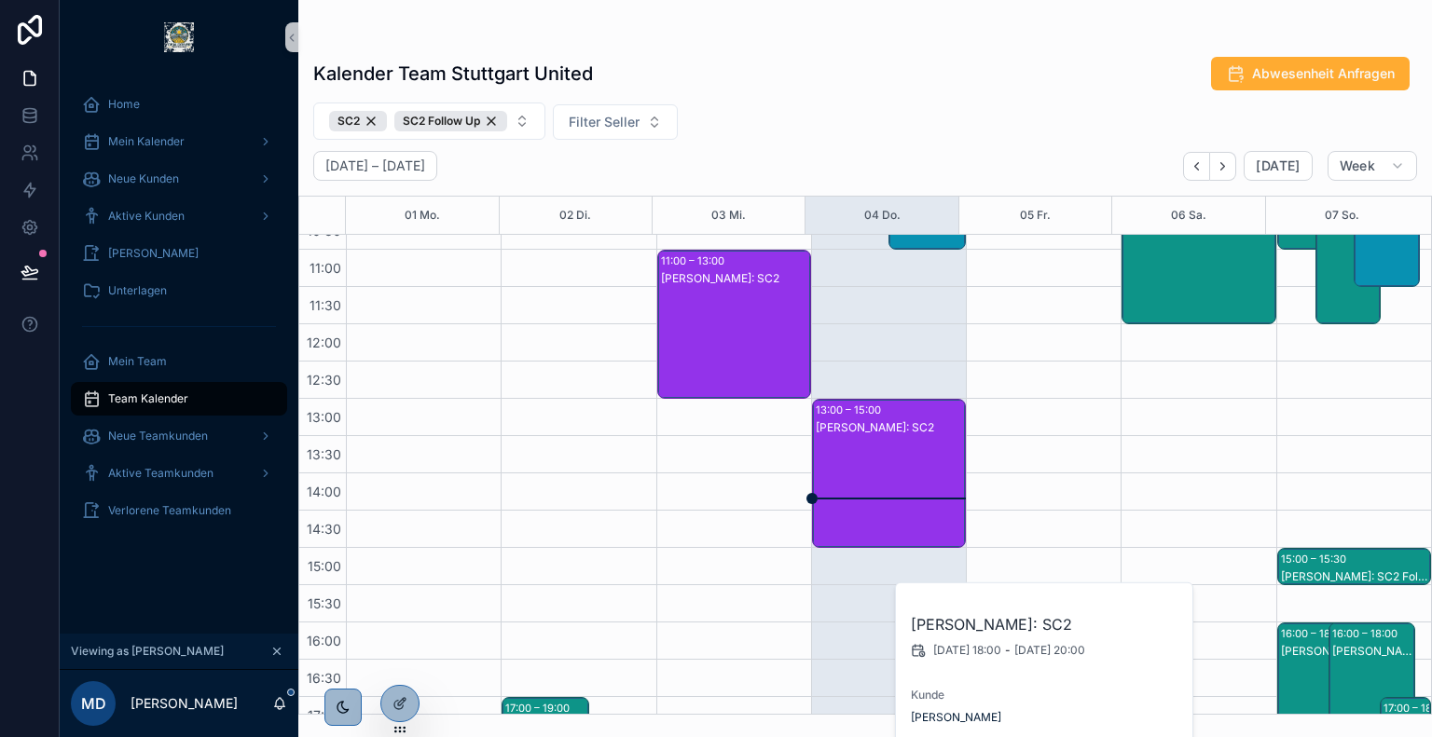
scroll to position [356, 0]
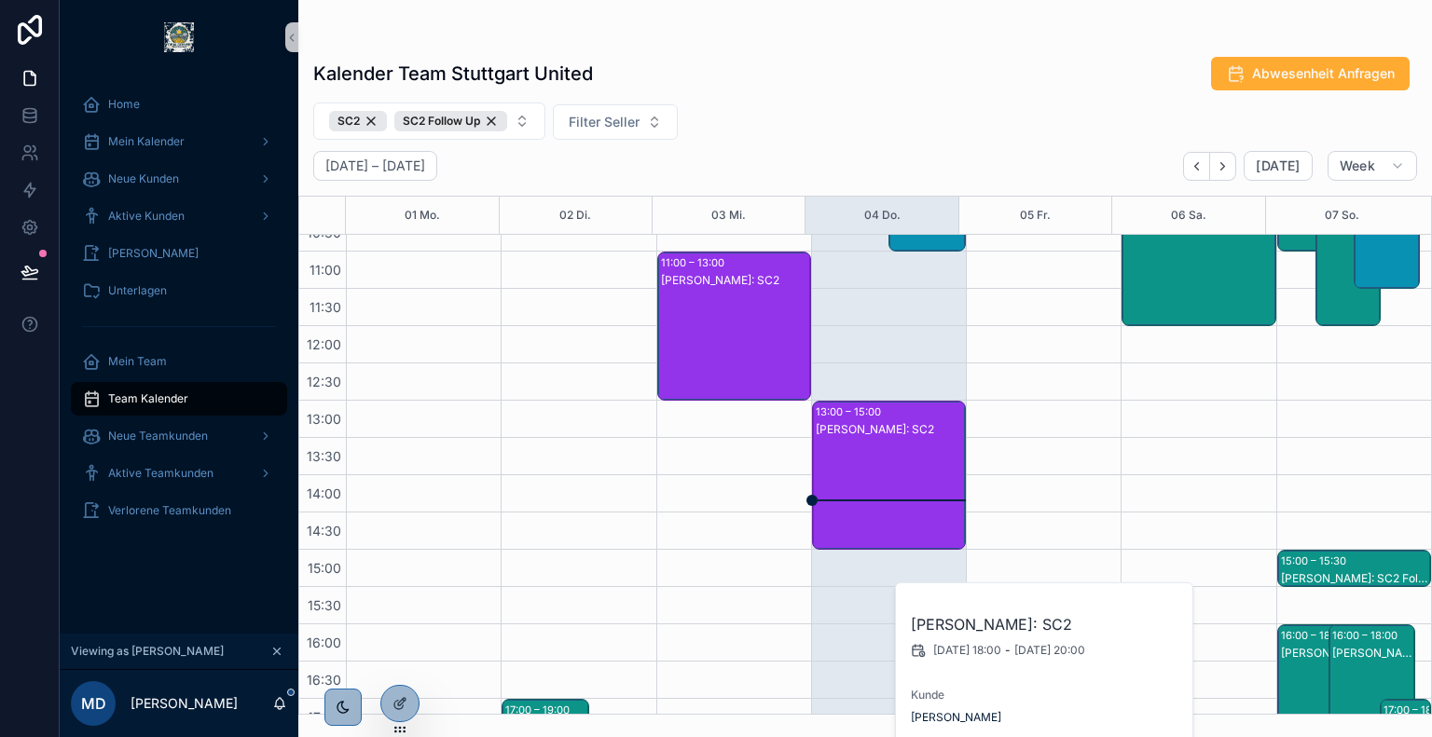
click at [848, 483] on div "[PERSON_NAME]: SC2" at bounding box center [890, 493] width 148 height 145
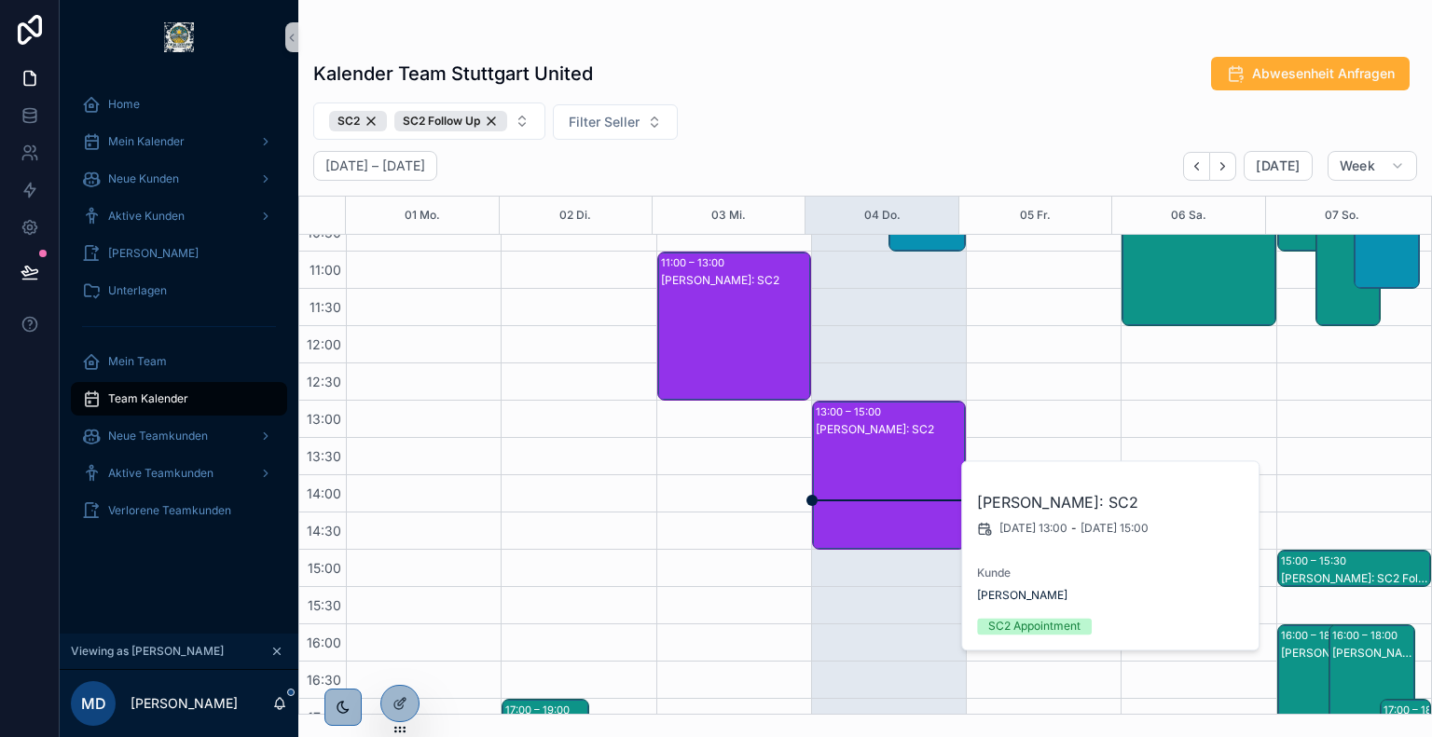
scroll to position [185, 0]
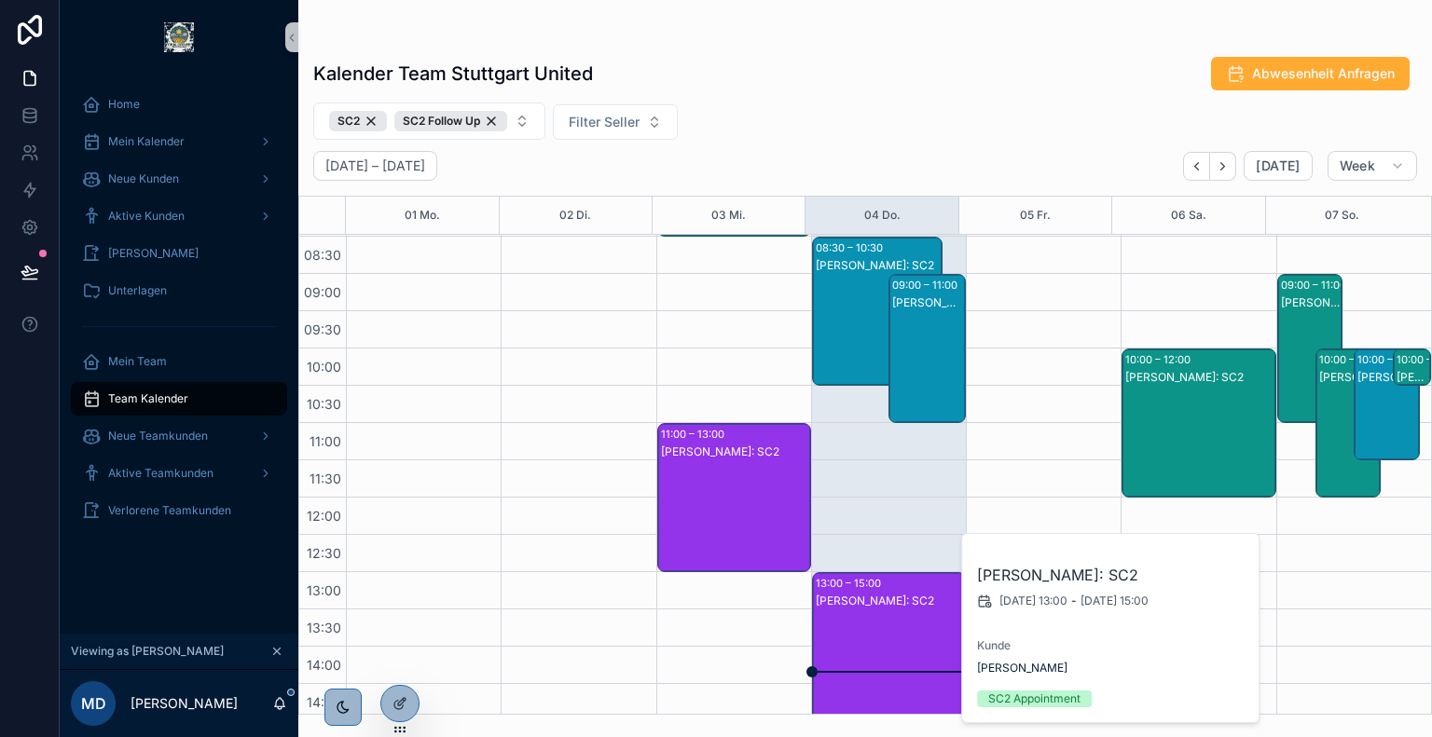
click at [761, 482] on div "[PERSON_NAME]: SC2" at bounding box center [735, 516] width 148 height 145
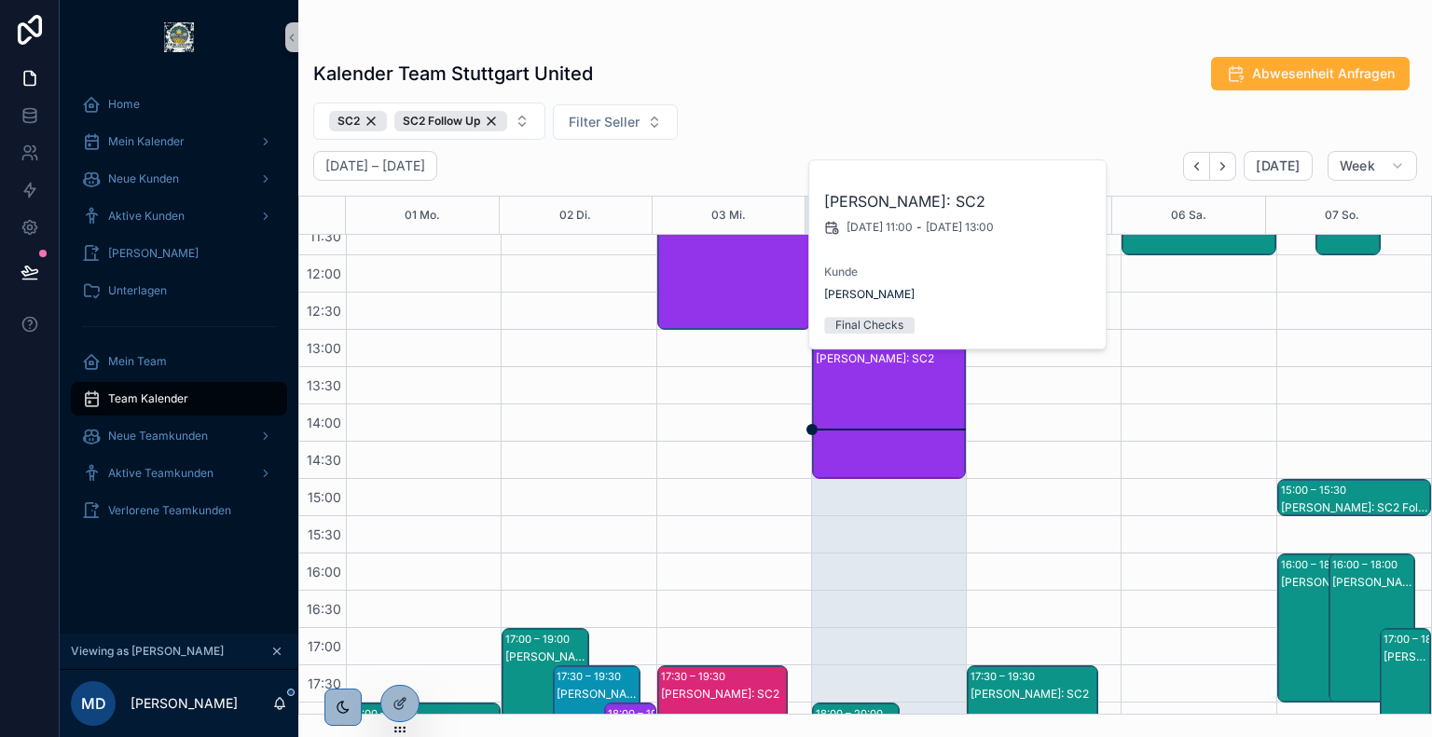
scroll to position [431, 0]
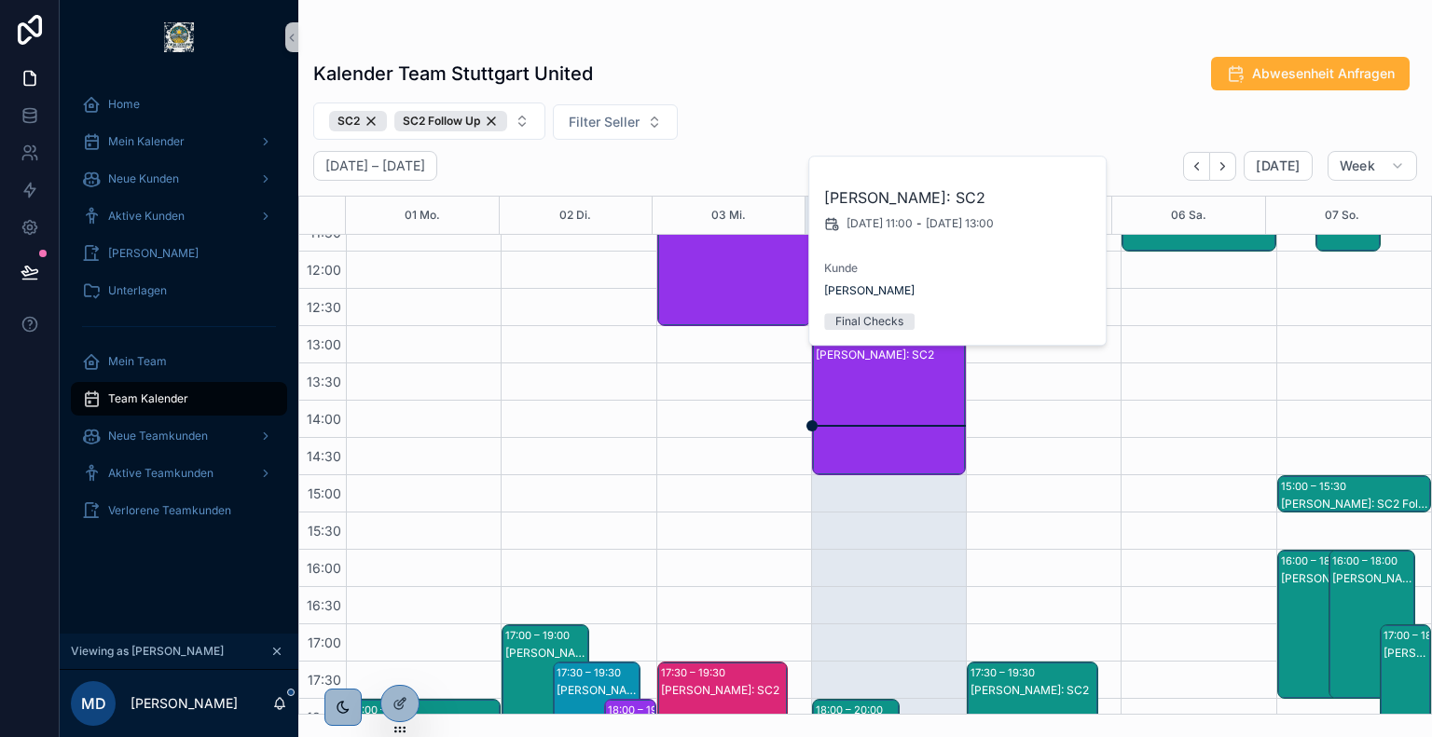
click at [803, 132] on div "SC2 SC2 Follow Up Filter Seller" at bounding box center [865, 121] width 1134 height 37
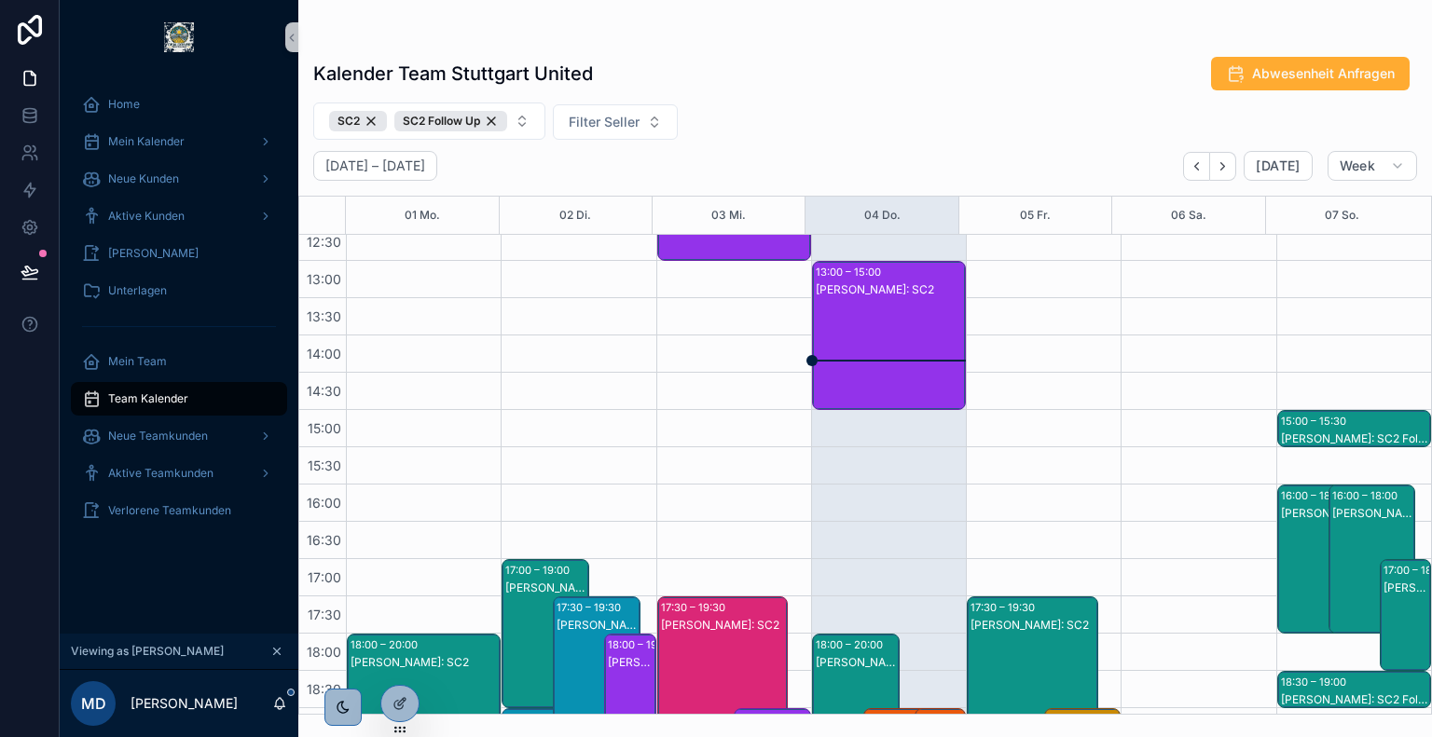
scroll to position [500, 0]
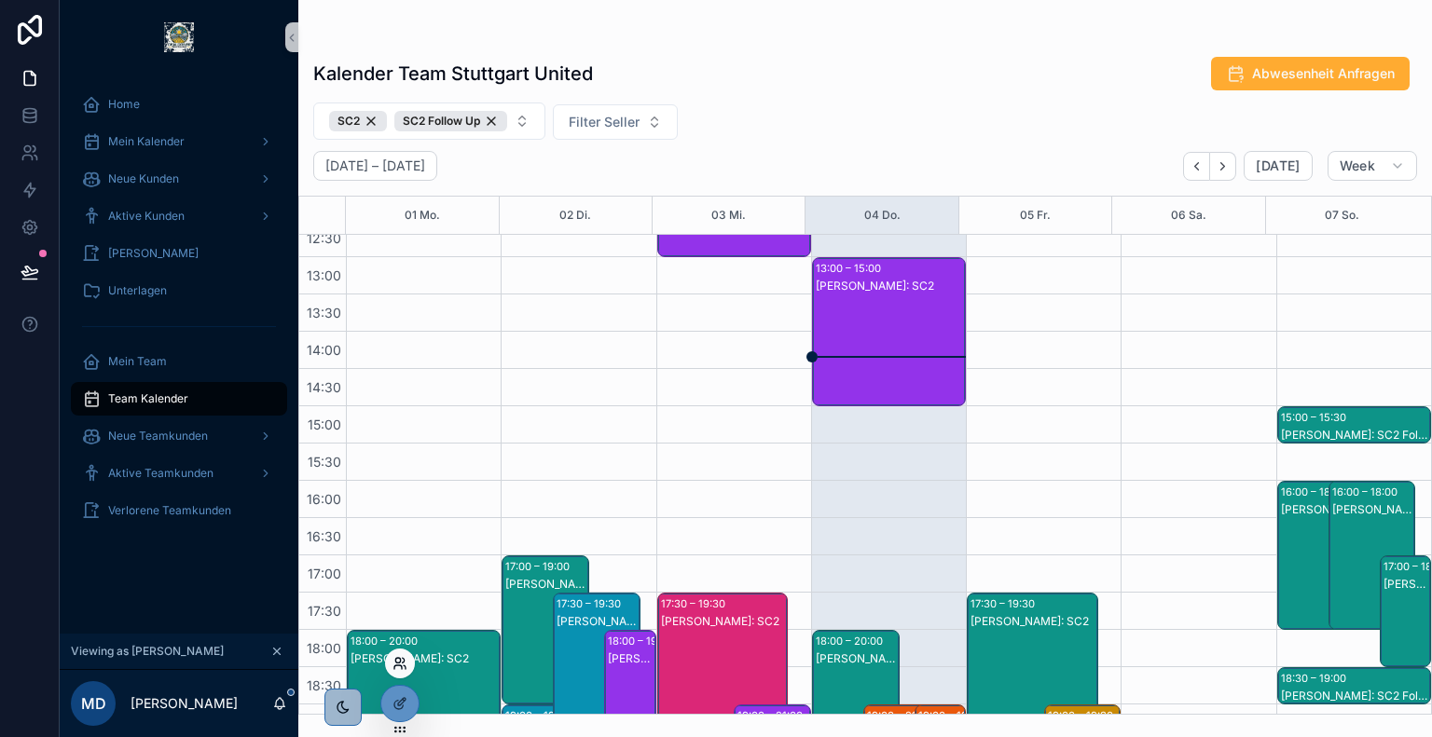
click at [401, 663] on icon at bounding box center [399, 663] width 15 height 15
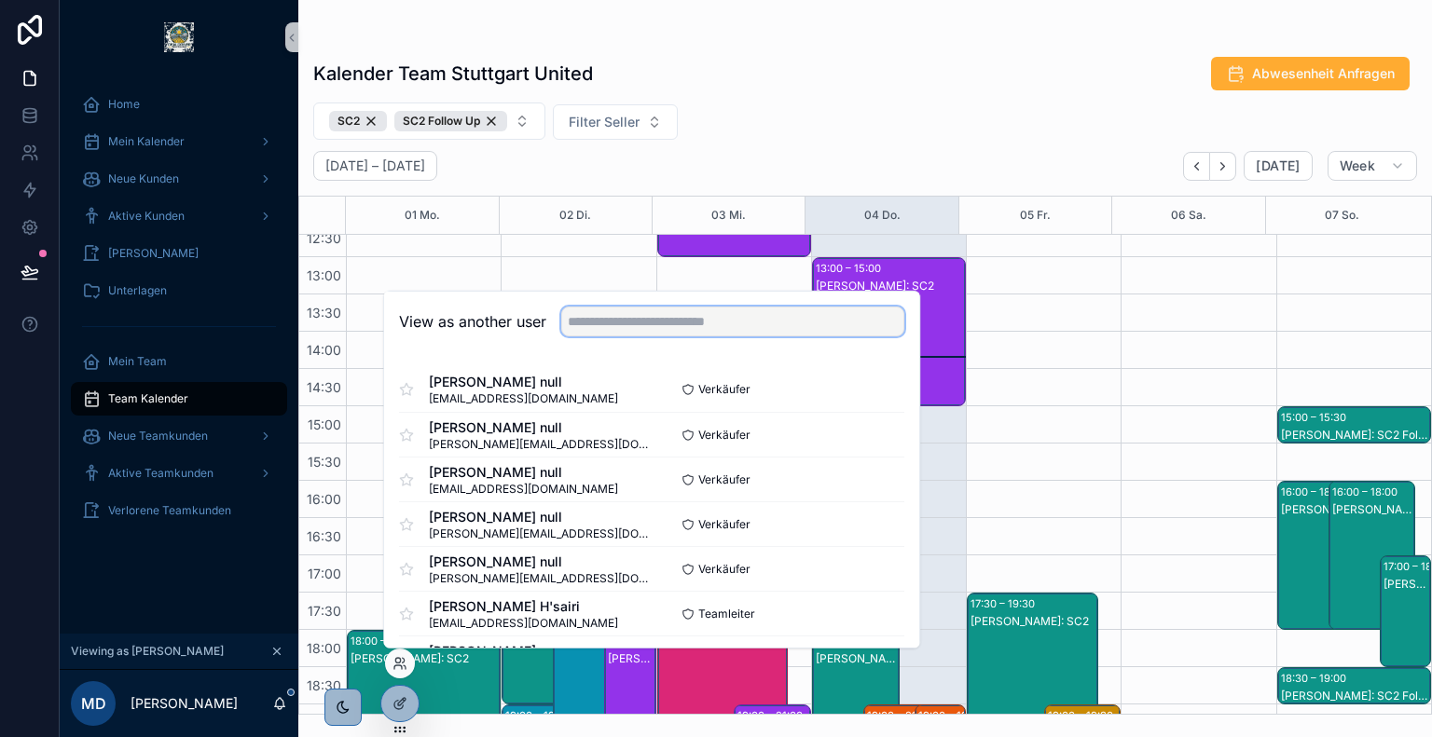
click at [692, 327] on input "text" at bounding box center [732, 322] width 343 height 30
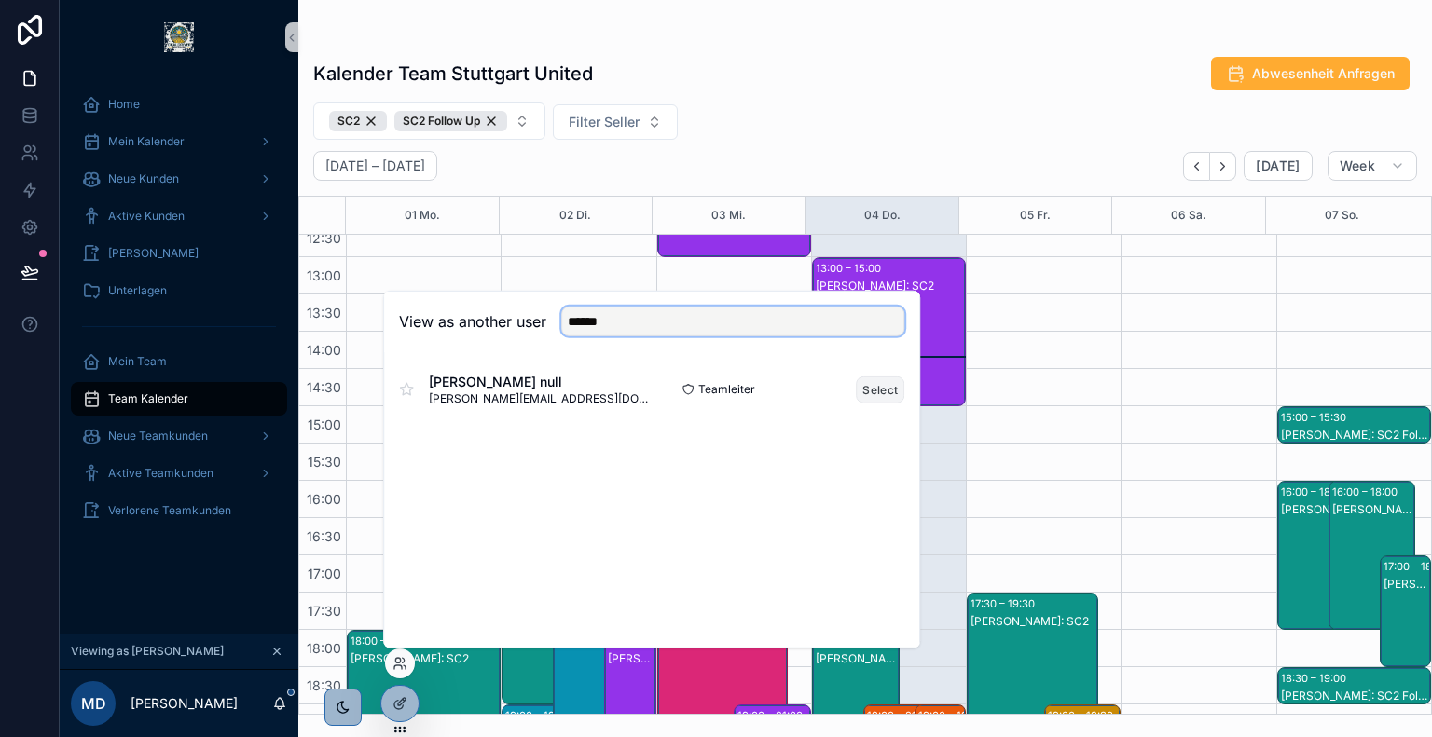
type input "******"
click at [868, 391] on button "Select" at bounding box center [880, 389] width 48 height 27
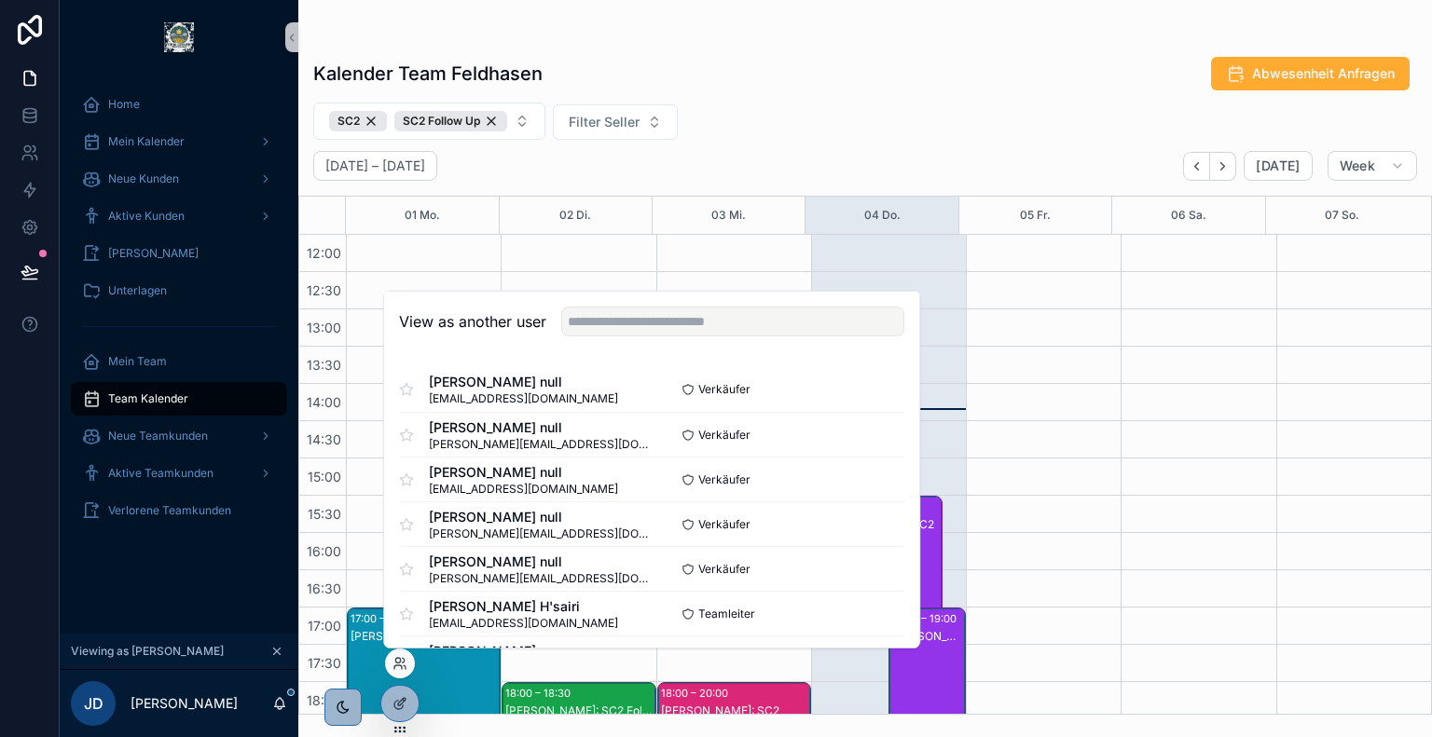
click at [757, 156] on div "[DATE] – [DATE] [DATE] Week" at bounding box center [865, 166] width 1134 height 30
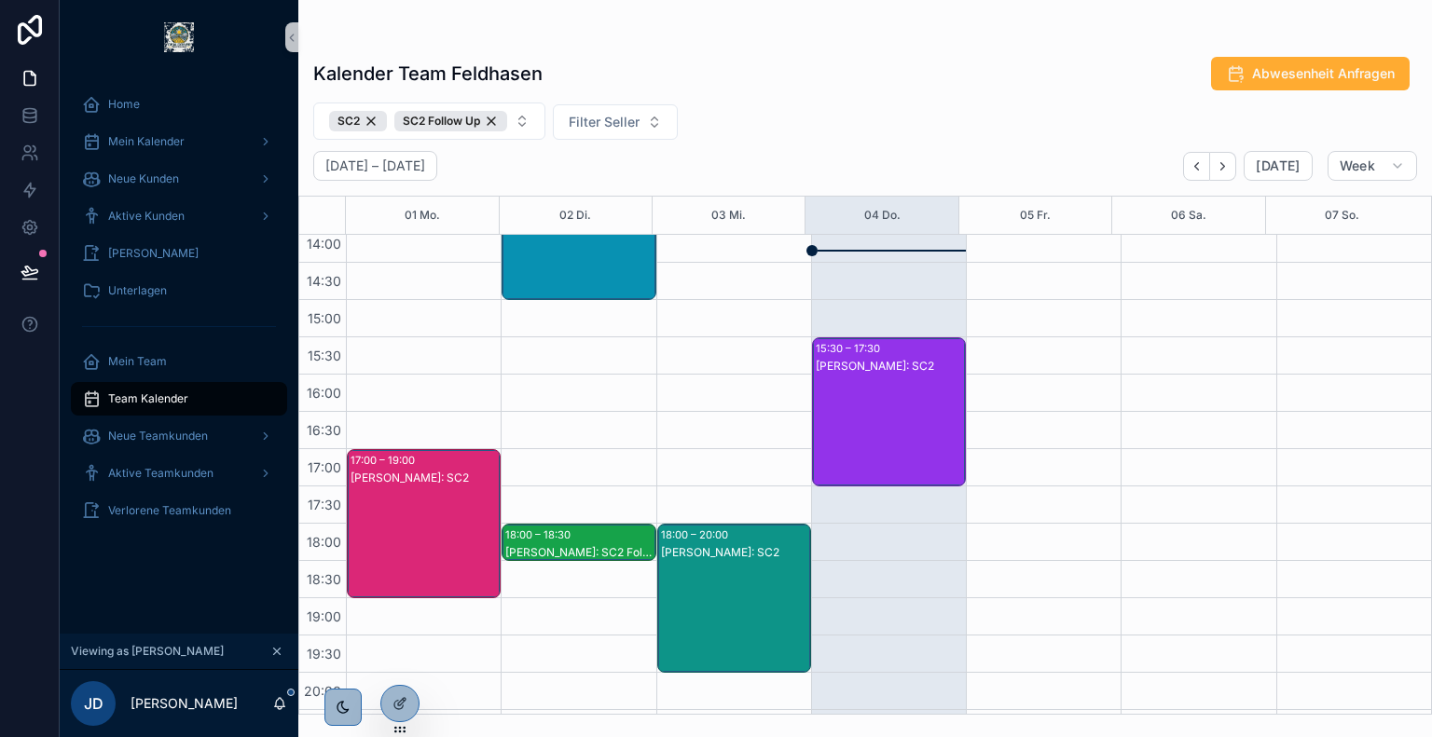
scroll to position [618, 0]
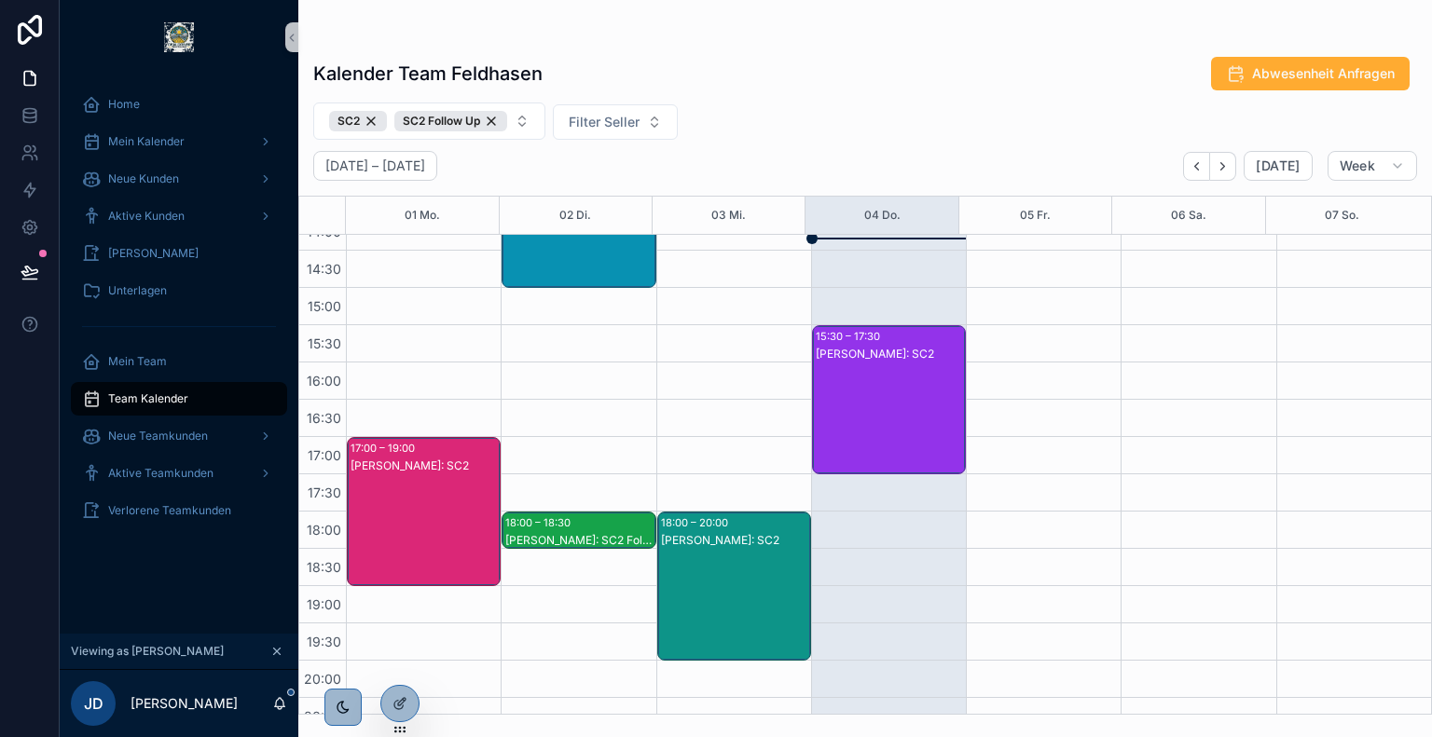
click at [892, 406] on div "[PERSON_NAME]: SC2" at bounding box center [890, 418] width 148 height 145
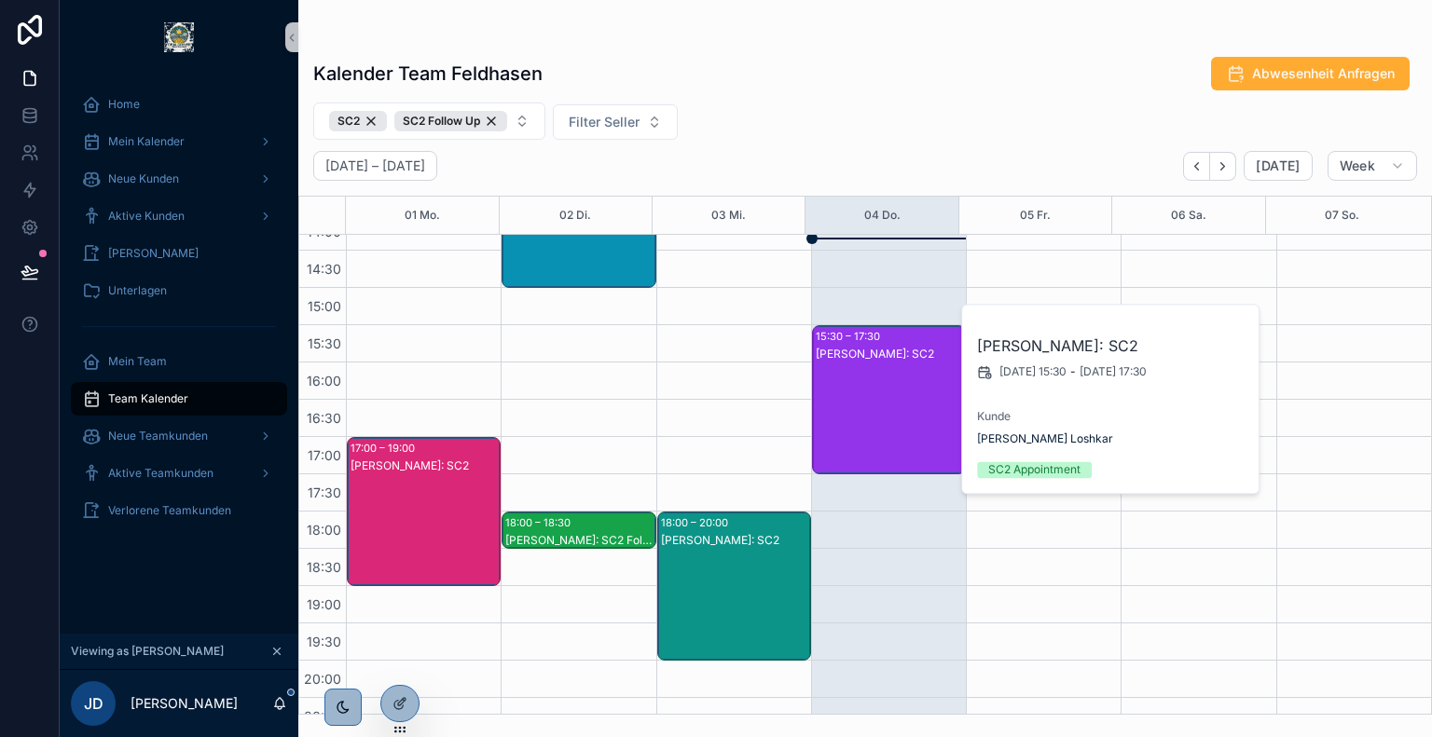
click at [856, 117] on div "SC2 SC2 Follow Up Filter Seller" at bounding box center [865, 121] width 1134 height 37
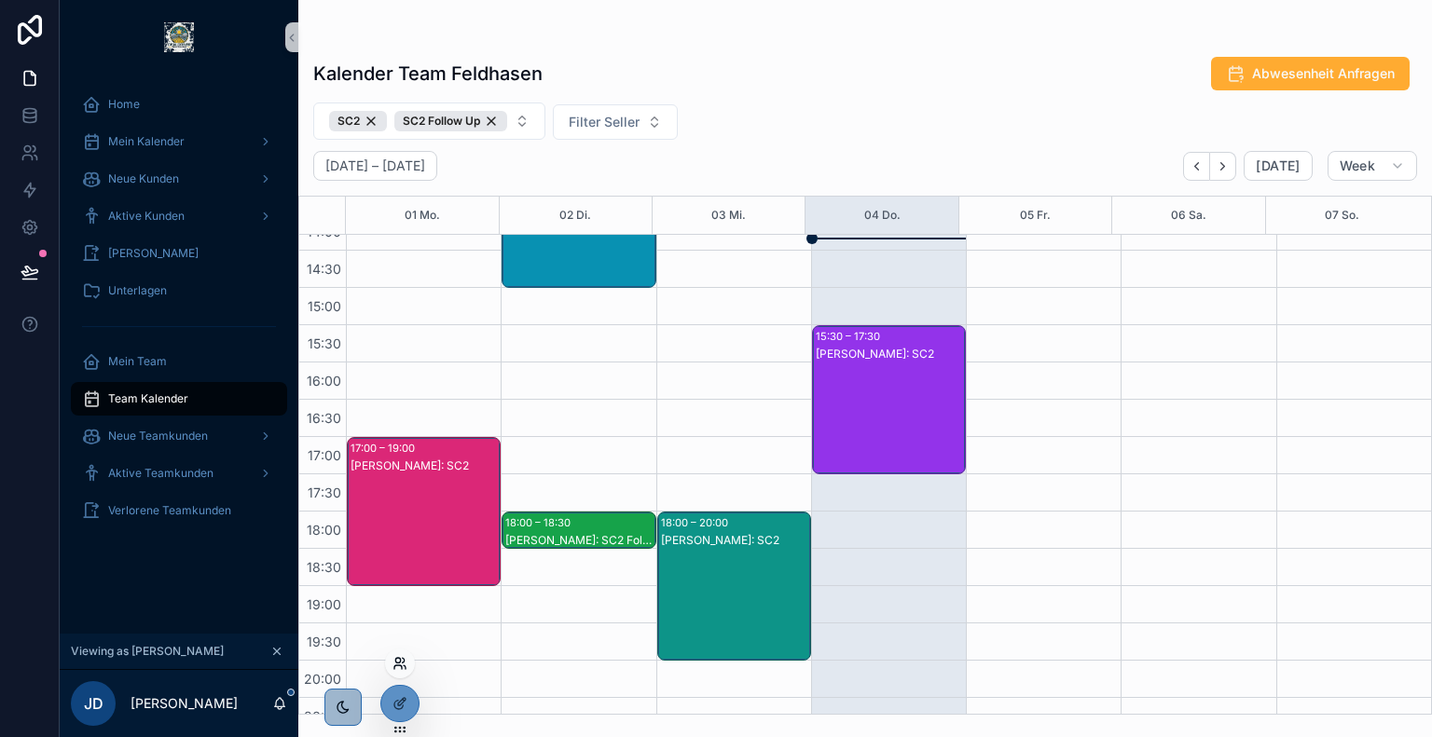
click at [400, 661] on icon at bounding box center [397, 660] width 5 height 5
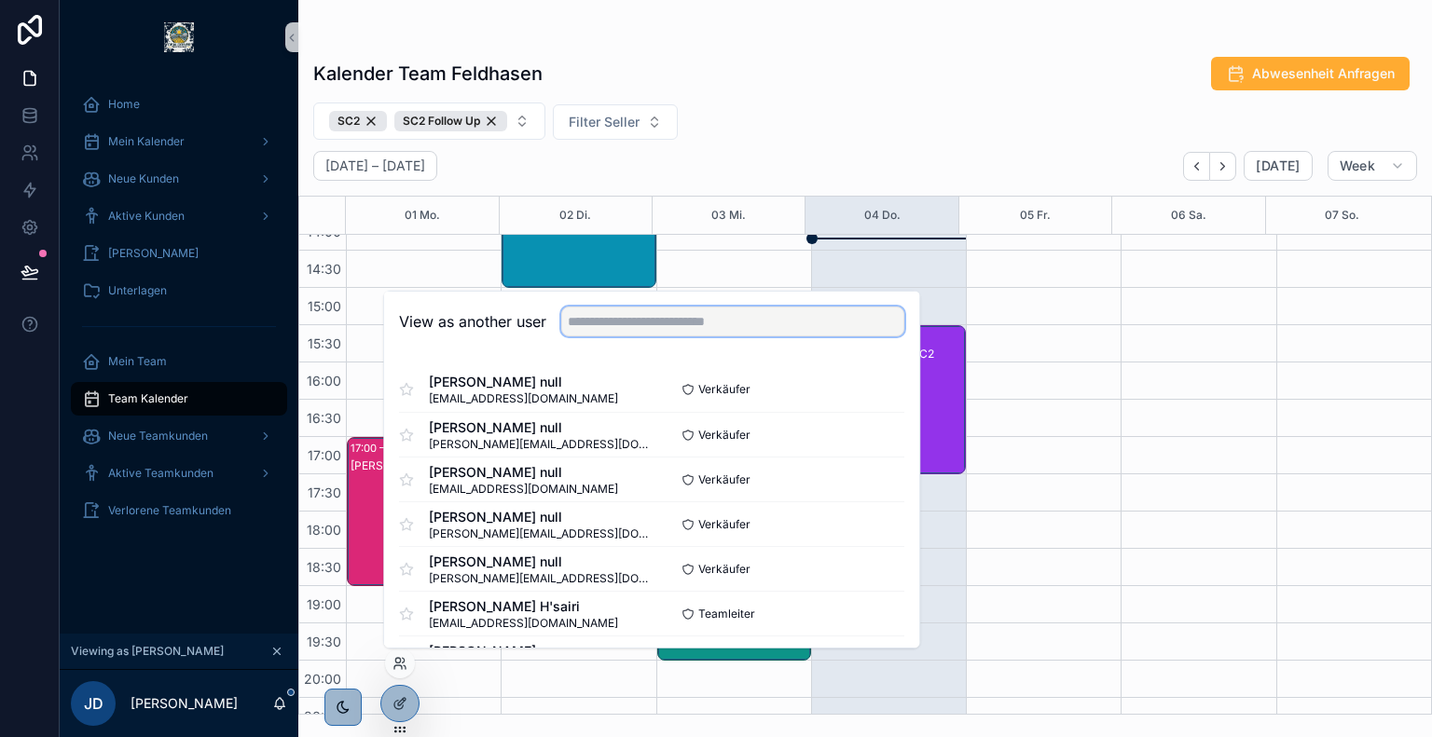
click at [697, 324] on input "text" at bounding box center [732, 322] width 343 height 30
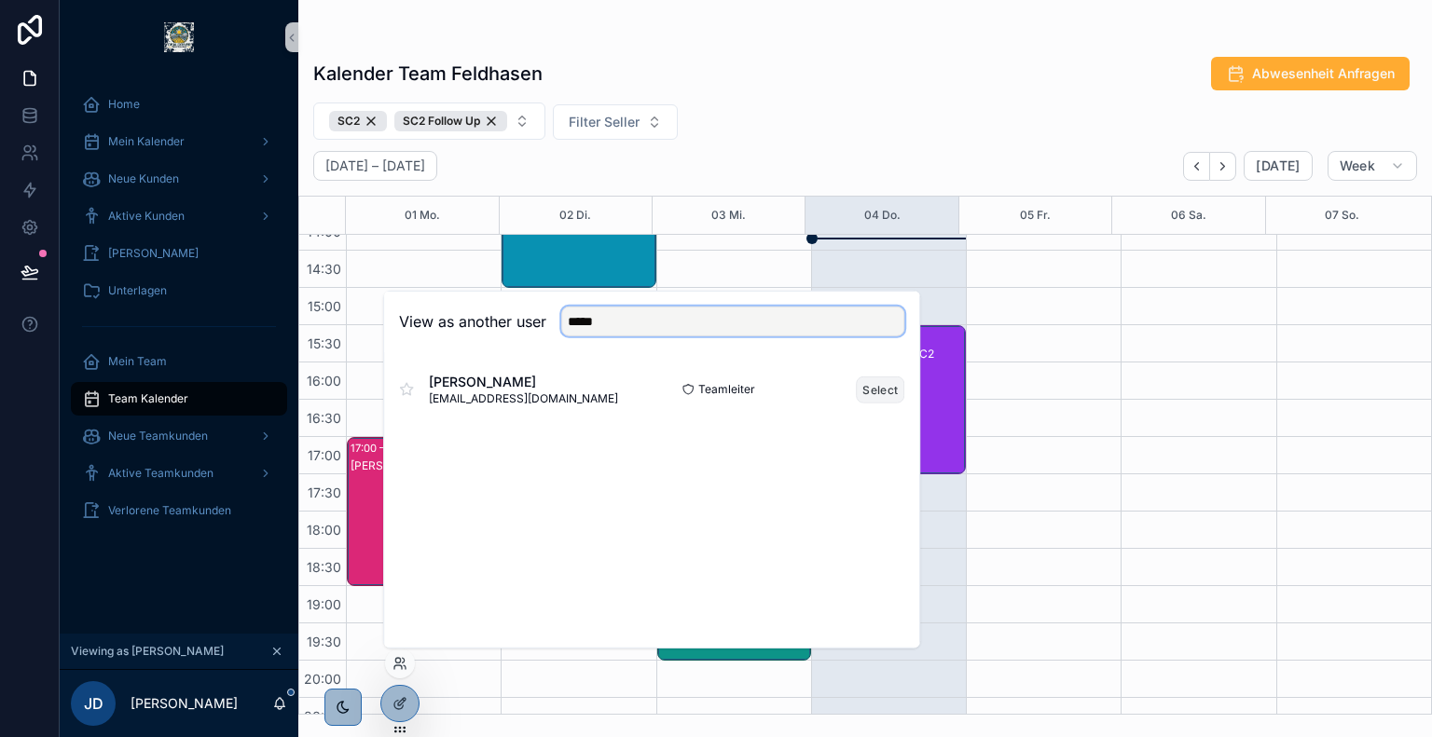
type input "*****"
click at [870, 384] on button "Select" at bounding box center [880, 389] width 48 height 27
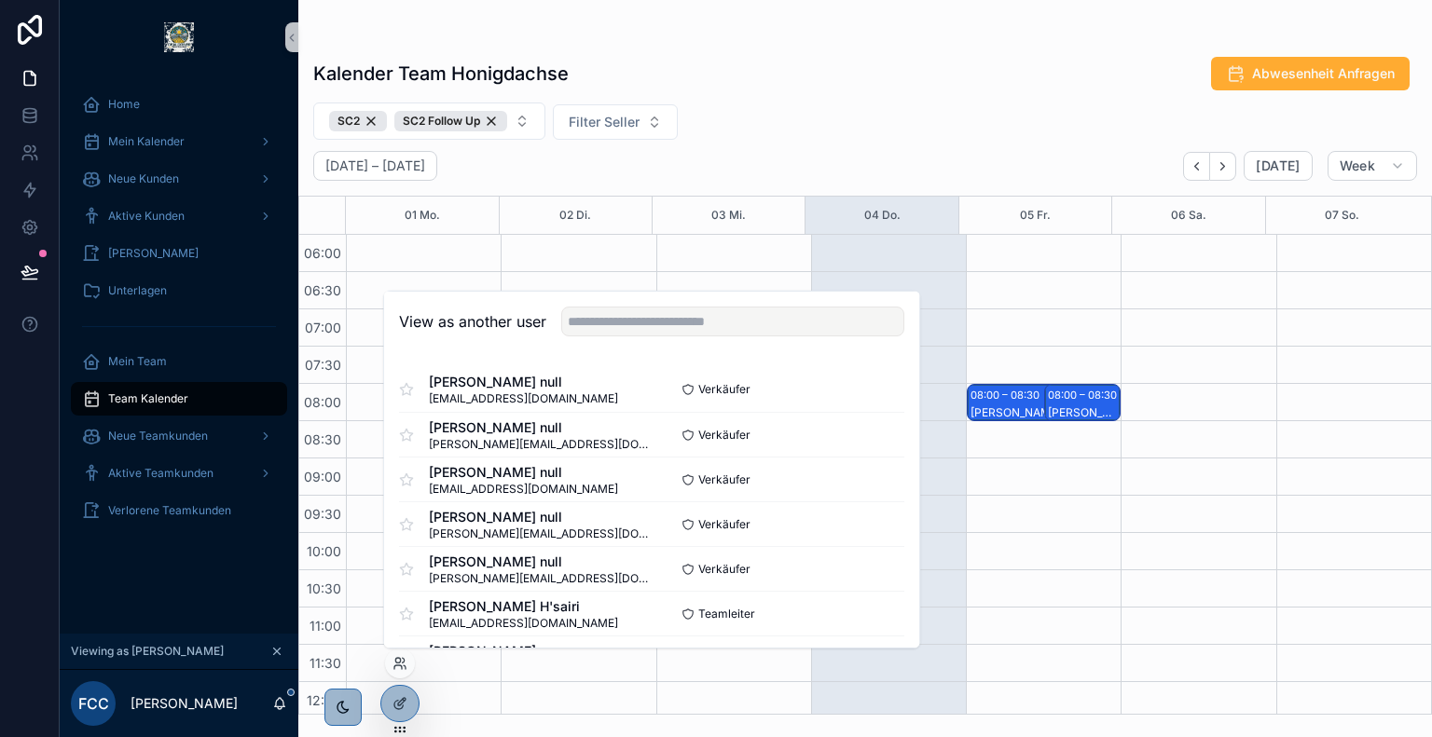
scroll to position [447, 0]
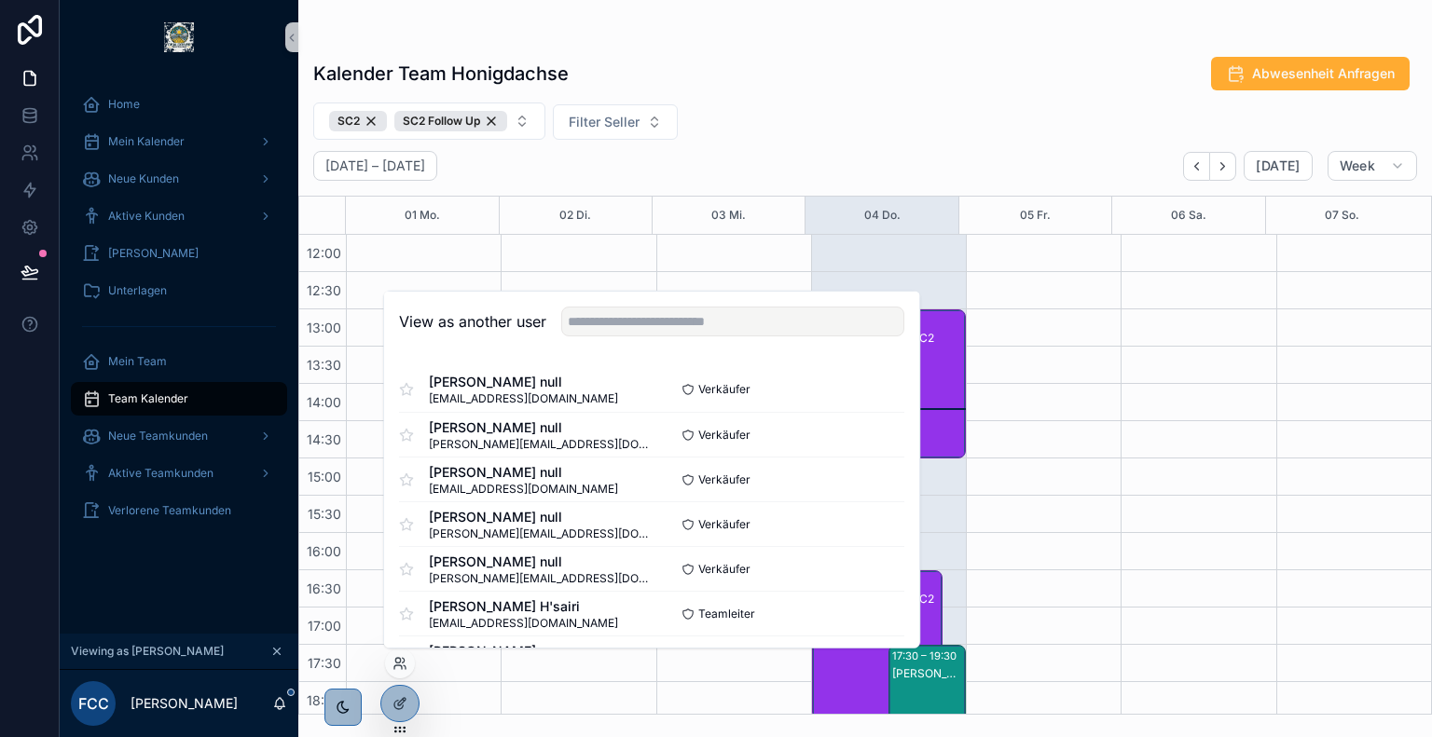
click at [736, 57] on div "Kalender Team Honigdachse Abwesenheit Anfragen" at bounding box center [865, 73] width 1104 height 35
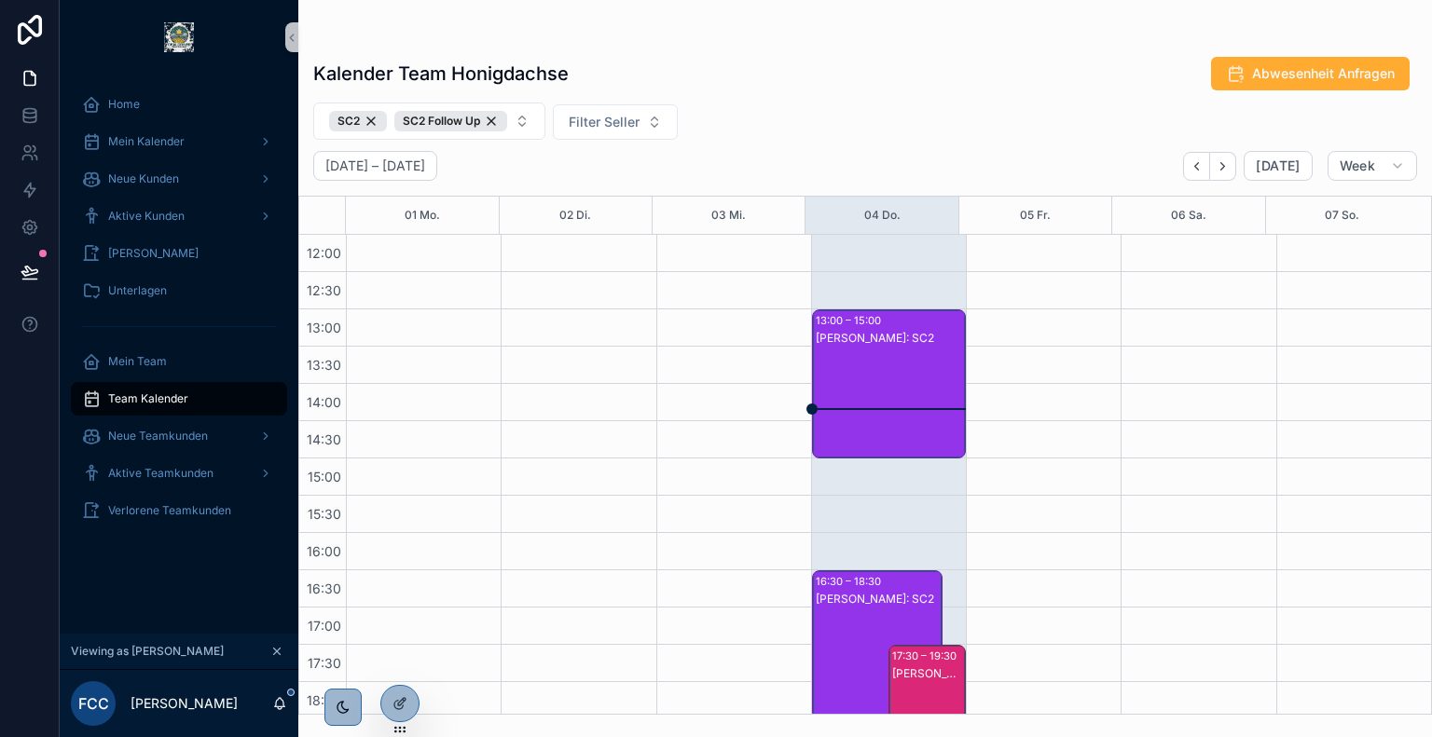
scroll to position [615, 0]
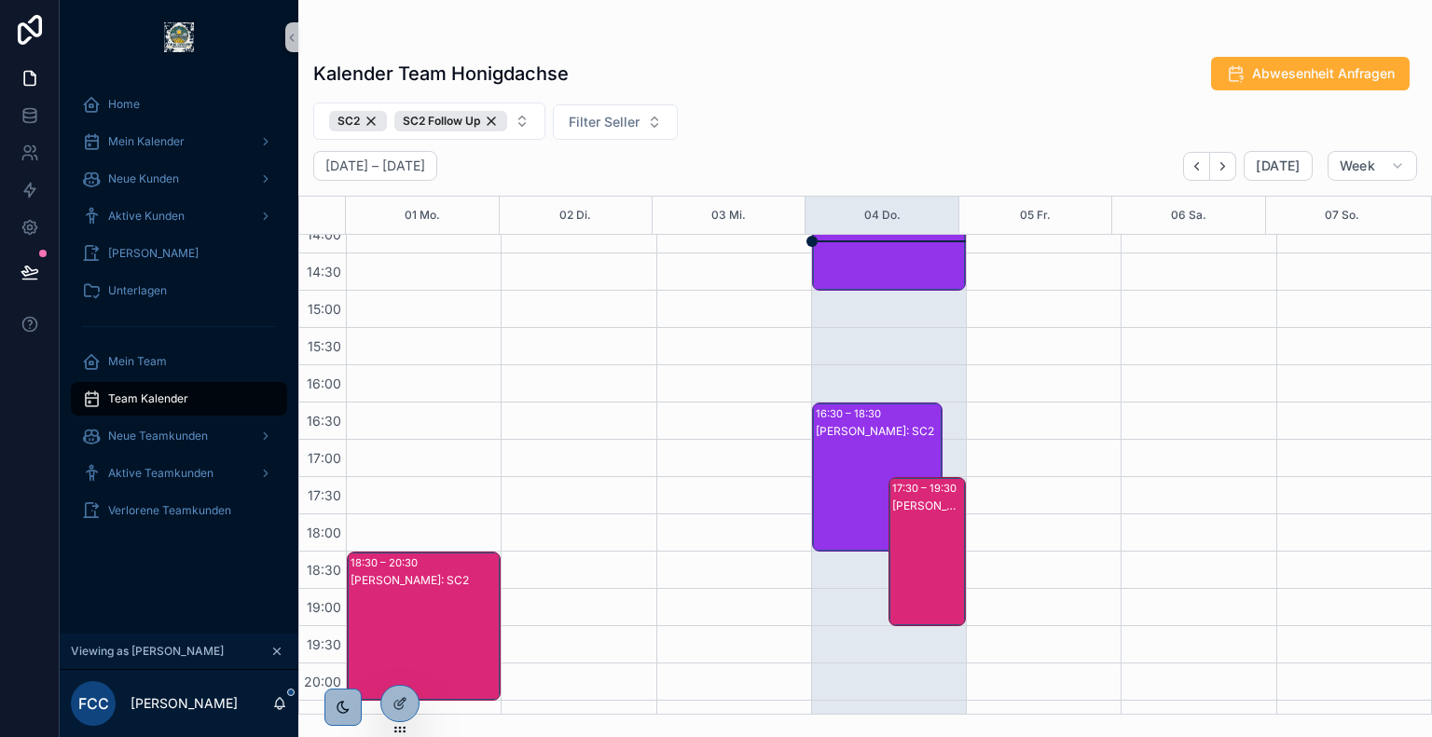
click at [914, 558] on div "[PERSON_NAME]: SC2" at bounding box center [928, 570] width 72 height 145
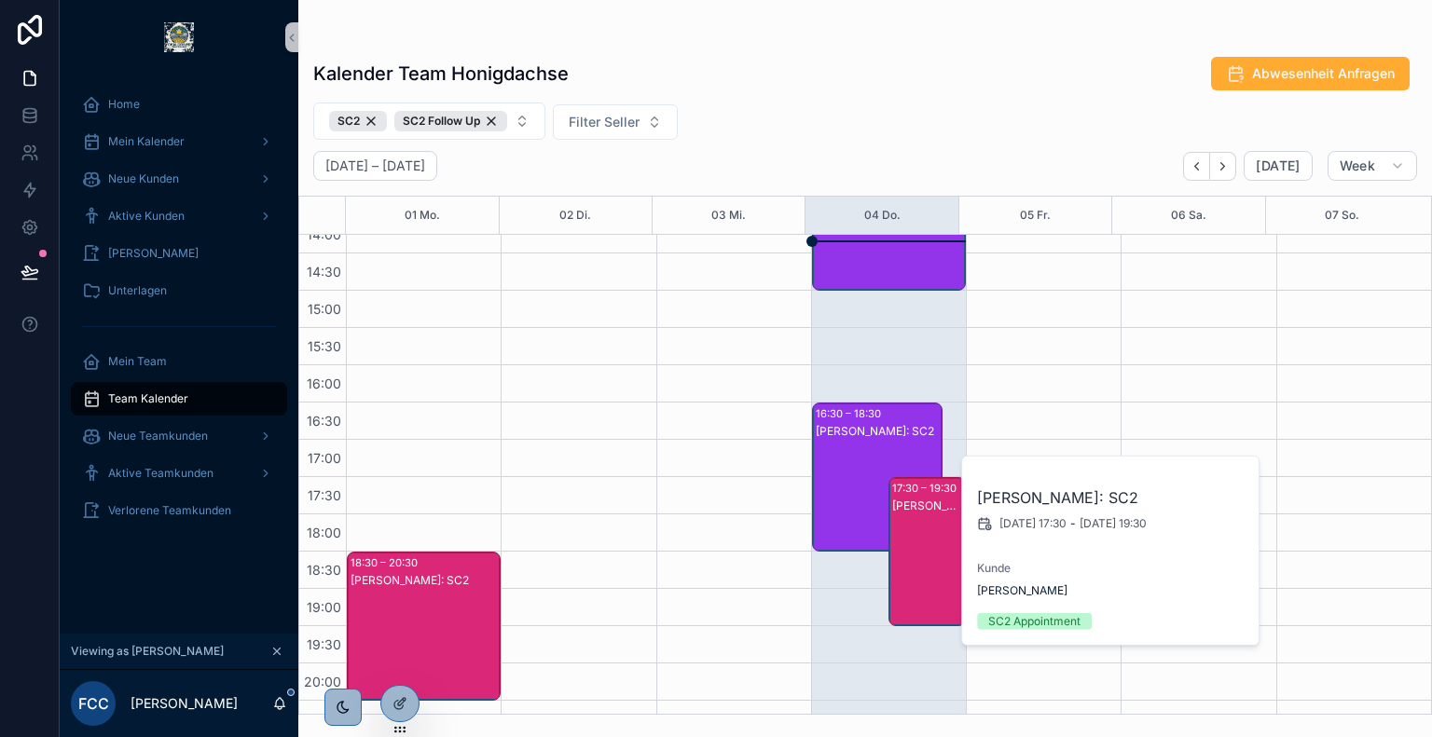
click at [843, 450] on div "[PERSON_NAME]: SC2" at bounding box center [878, 495] width 125 height 145
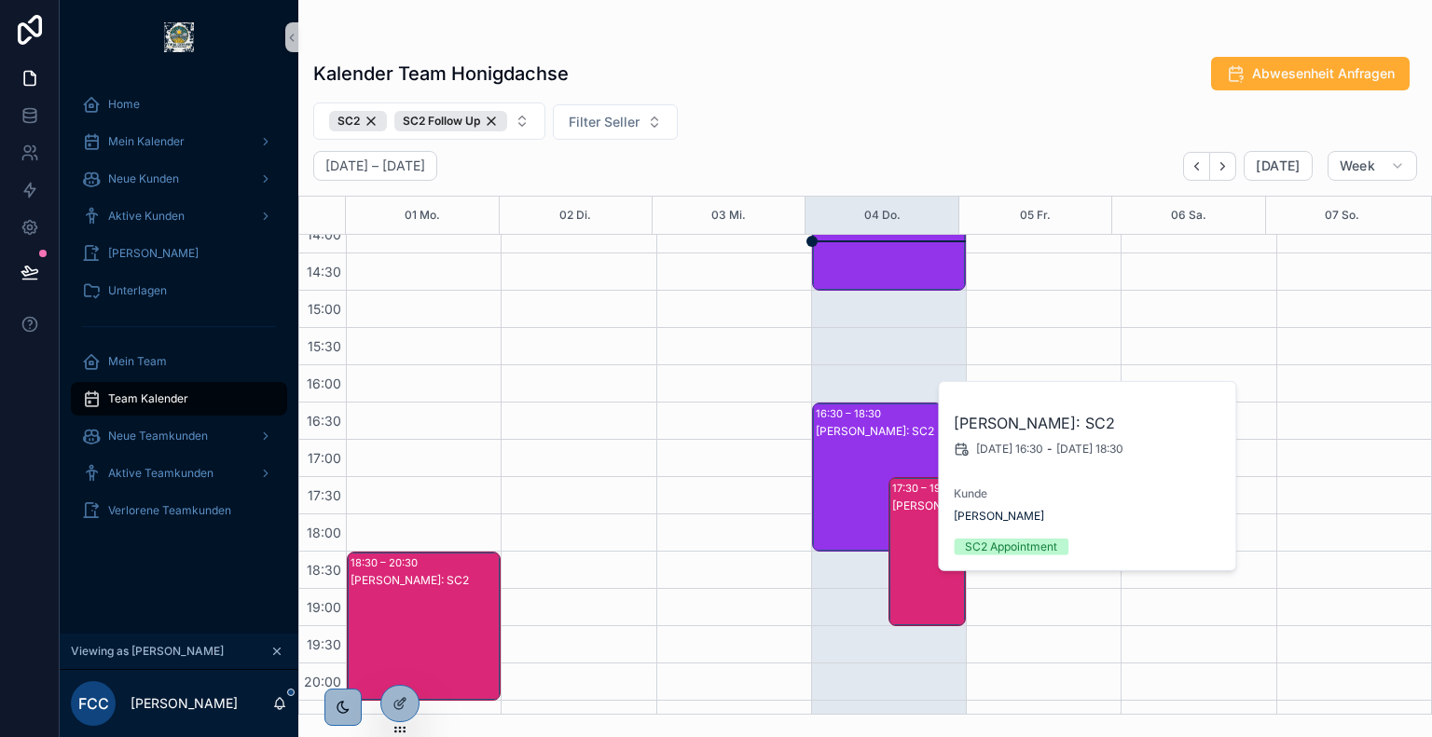
click at [723, 28] on div "Kalender Team Honigdachse Abwesenheit Anfragen SC2 SC2 Follow Up Filter Seller …" at bounding box center [865, 357] width 1134 height 715
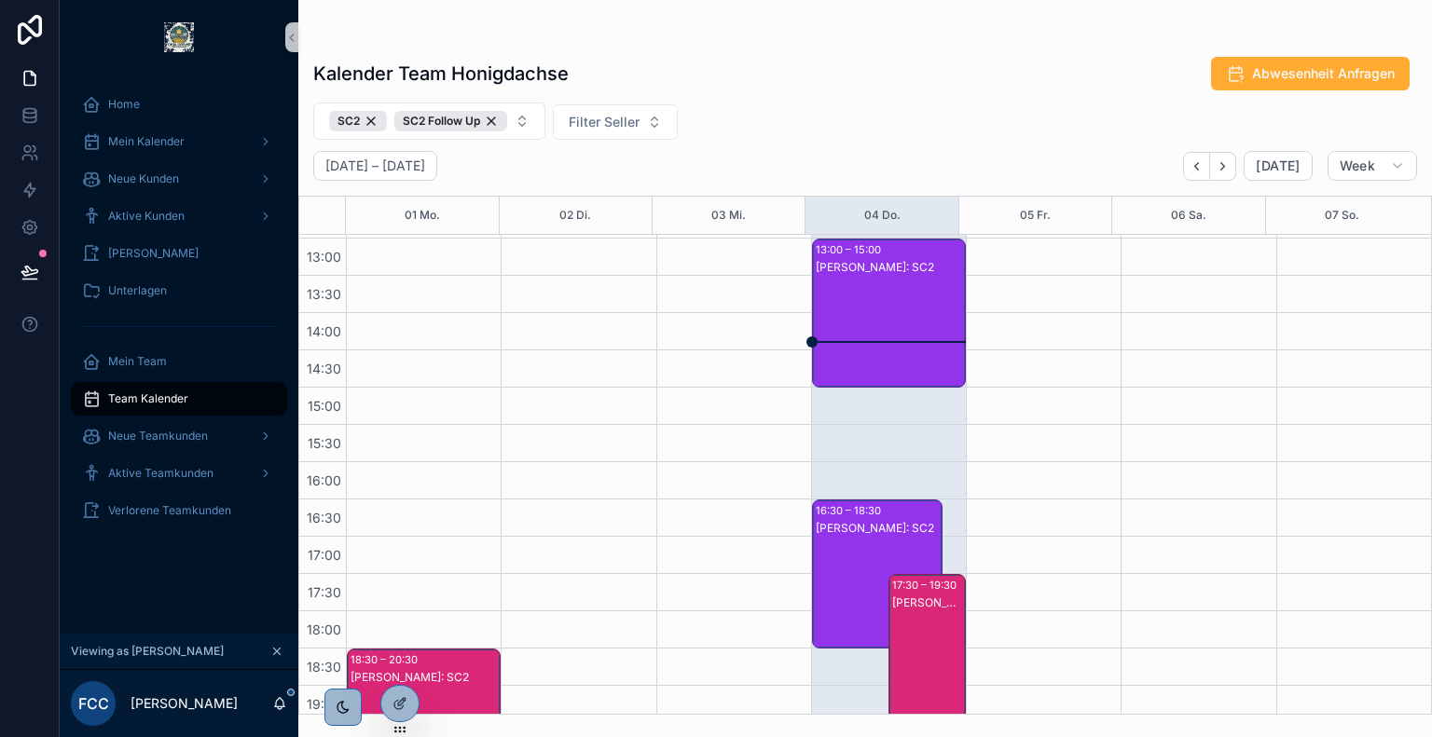
scroll to position [520, 0]
